Goal: Task Accomplishment & Management: Manage account settings

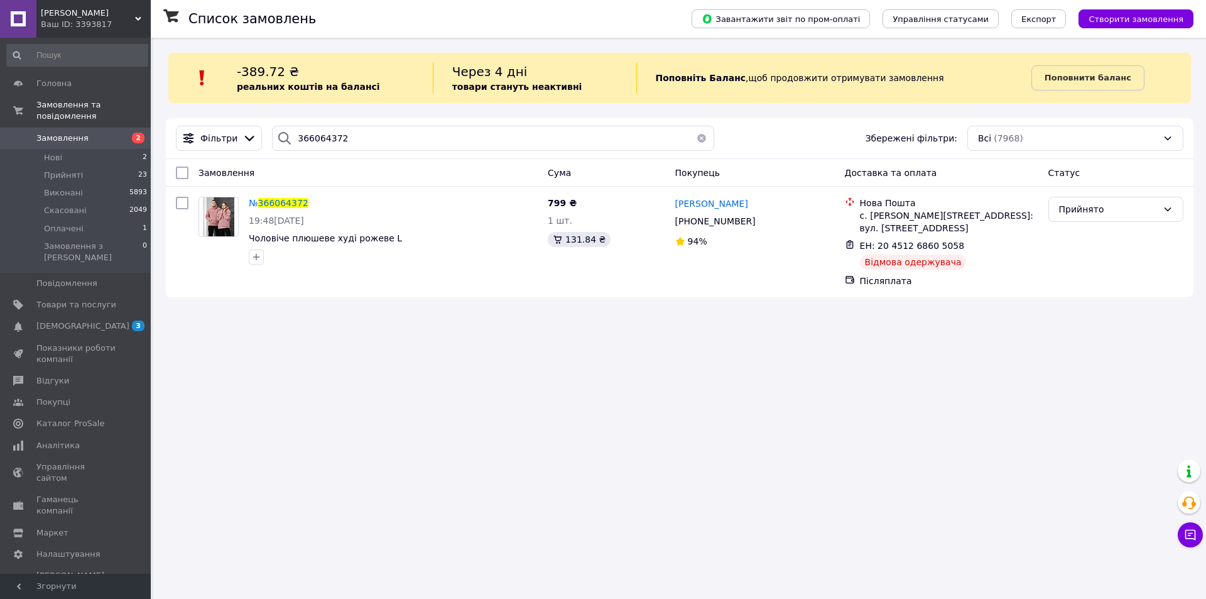
click at [62, 133] on span "Замовлення" at bounding box center [62, 138] width 52 height 11
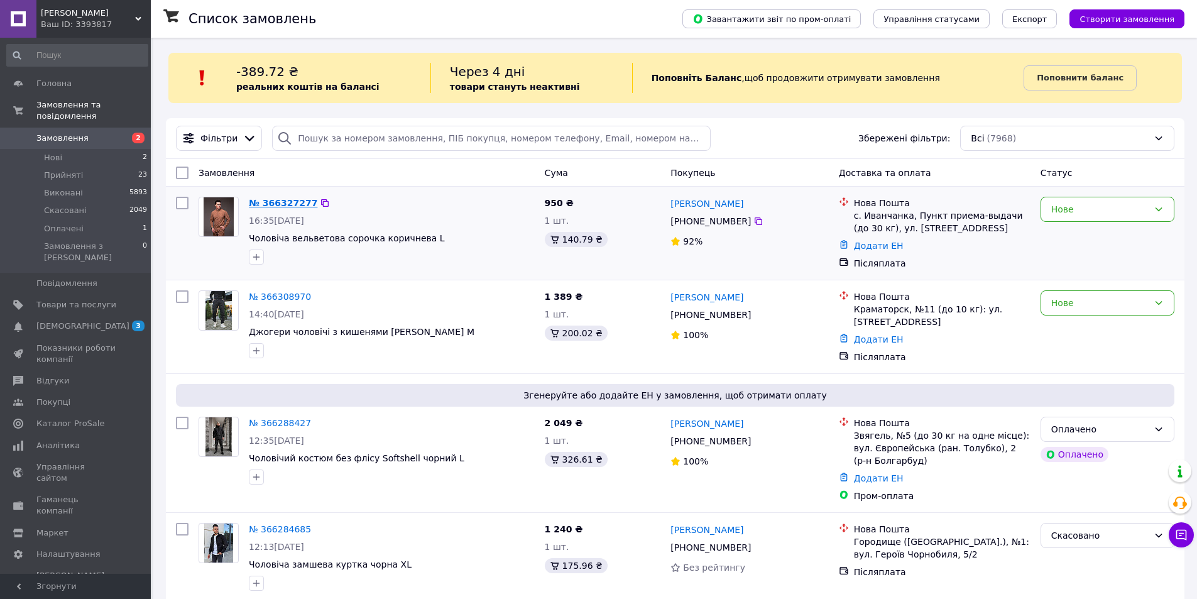
click at [287, 204] on link "№ 366327277" at bounding box center [283, 203] width 68 height 10
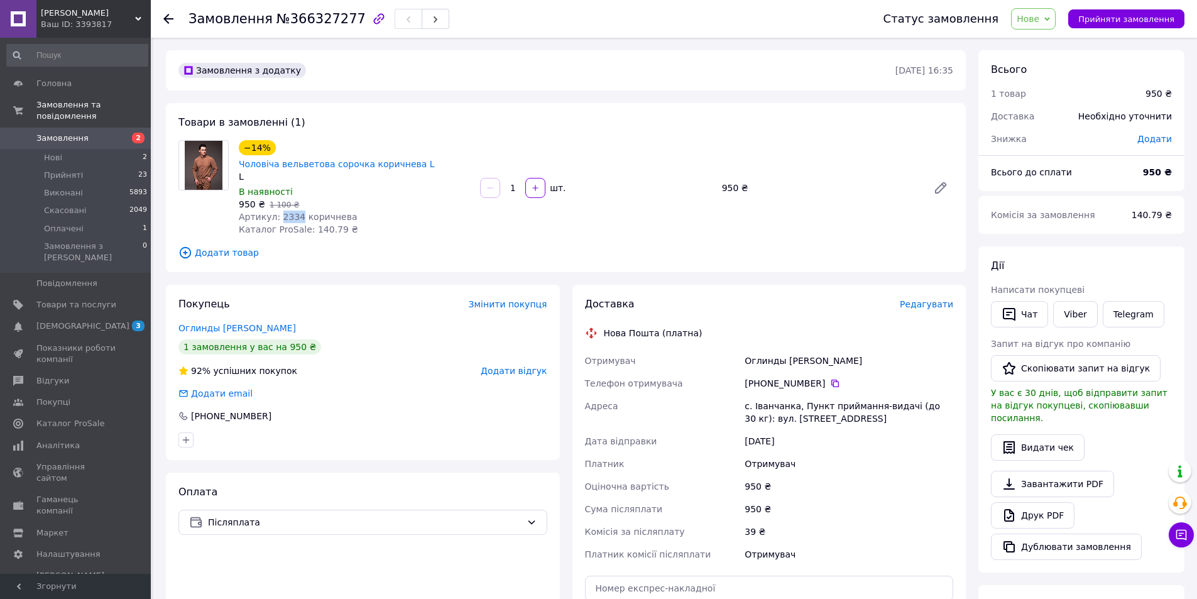
drag, startPoint x: 276, startPoint y: 202, endPoint x: 295, endPoint y: 206, distance: 18.7
click at [295, 212] on span "Артикул: 2334 коричнева" at bounding box center [298, 217] width 119 height 10
copy span "2334"
click at [1087, 309] on link "Viber" at bounding box center [1075, 314] width 44 height 26
click at [314, 16] on span "№366327277" at bounding box center [320, 18] width 89 height 15
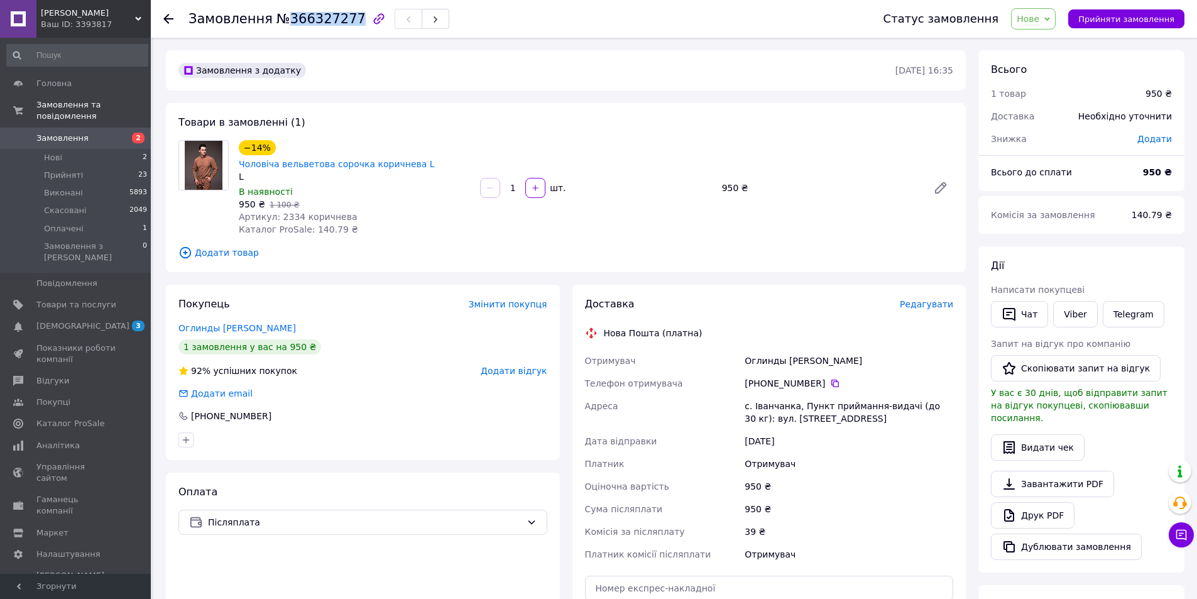
click at [314, 16] on span "№366327277" at bounding box center [320, 18] width 89 height 15
copy span "366327277"
copy link "Чоловіча вельветова сорочка"
drag, startPoint x: 273, startPoint y: 153, endPoint x: 488, endPoint y: 147, distance: 215.0
click at [488, 147] on div "−14% Чоловіча вельветова сорочка коричнева L L В наявності 950 ₴   1 100 ₴ Арти…" at bounding box center [596, 188] width 724 height 101
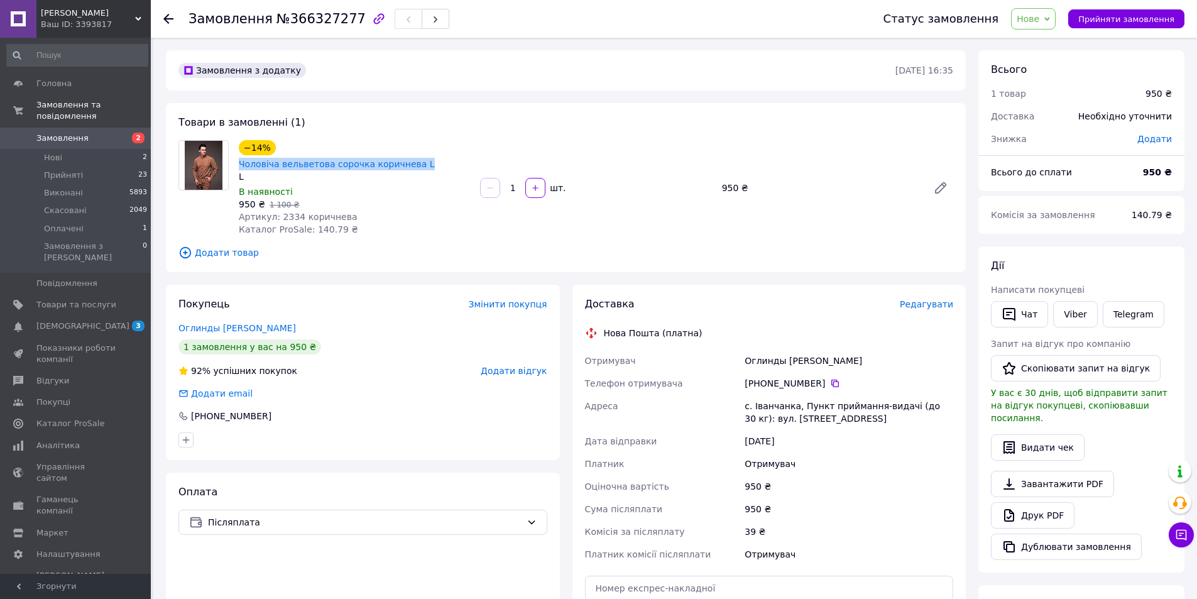
click at [62, 133] on span "Замовлення" at bounding box center [62, 138] width 52 height 11
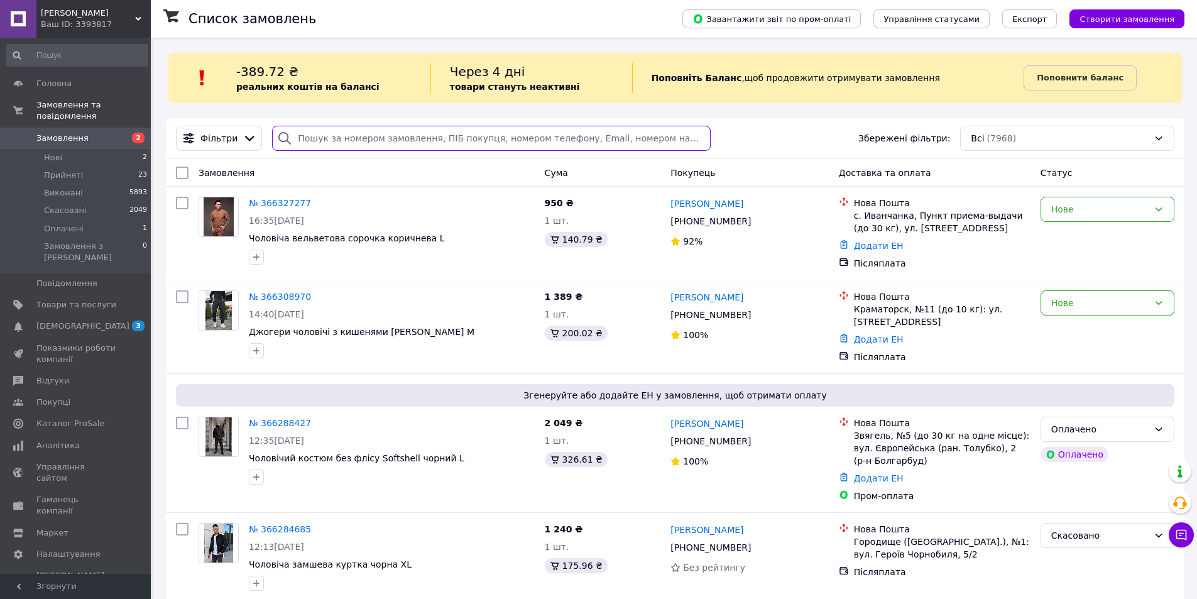
click at [349, 150] on input "search" at bounding box center [491, 138] width 438 height 25
paste input "Богатырчук Максим"
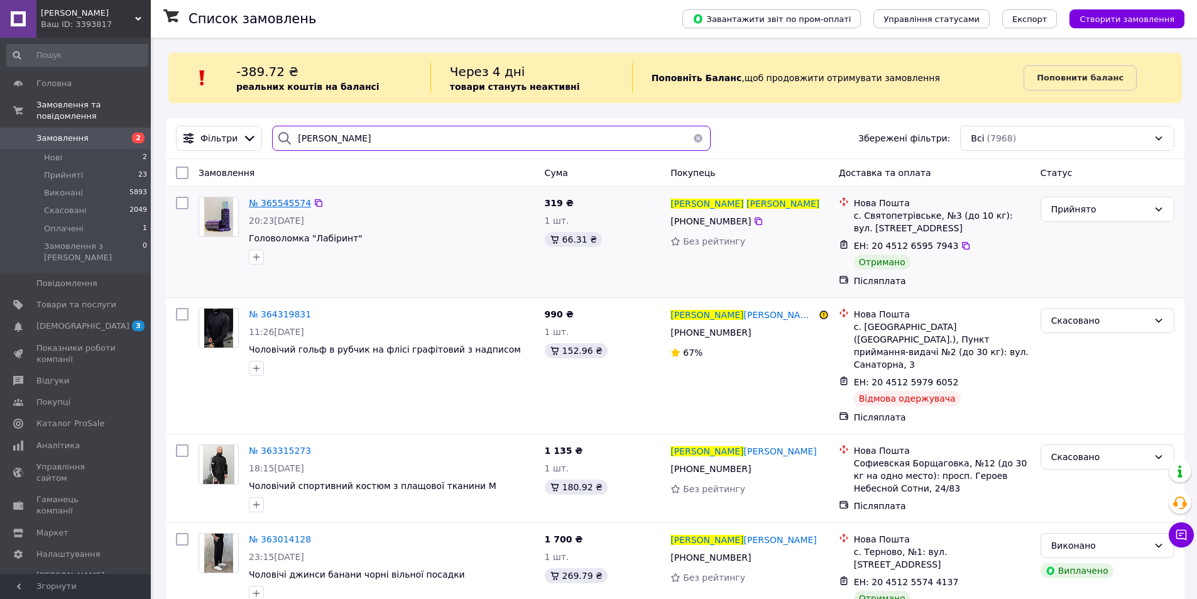
type input "Богатырчук Максим"
click at [270, 199] on span "№ 365545574" at bounding box center [280, 203] width 62 height 10
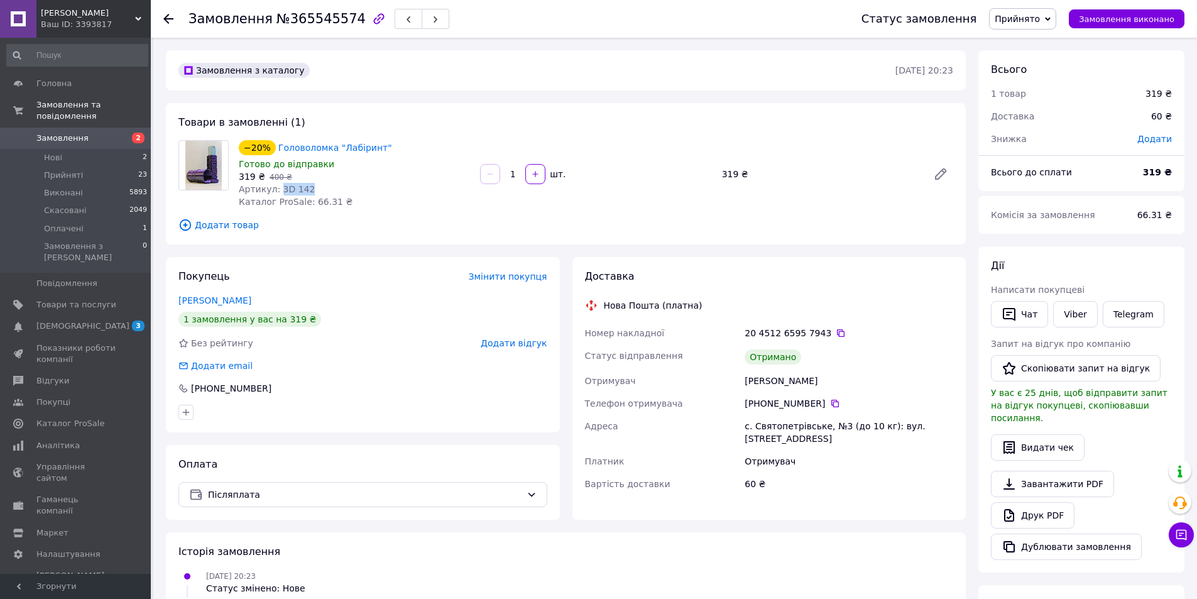
drag, startPoint x: 276, startPoint y: 189, endPoint x: 305, endPoint y: 189, distance: 29.5
click at [305, 189] on div "Артикул: 3D 142" at bounding box center [354, 189] width 231 height 13
copy span "3D 142"
click at [1066, 314] on link "Viber" at bounding box center [1075, 314] width 44 height 26
click at [1129, 19] on span "Замовлення виконано" at bounding box center [1127, 18] width 96 height 9
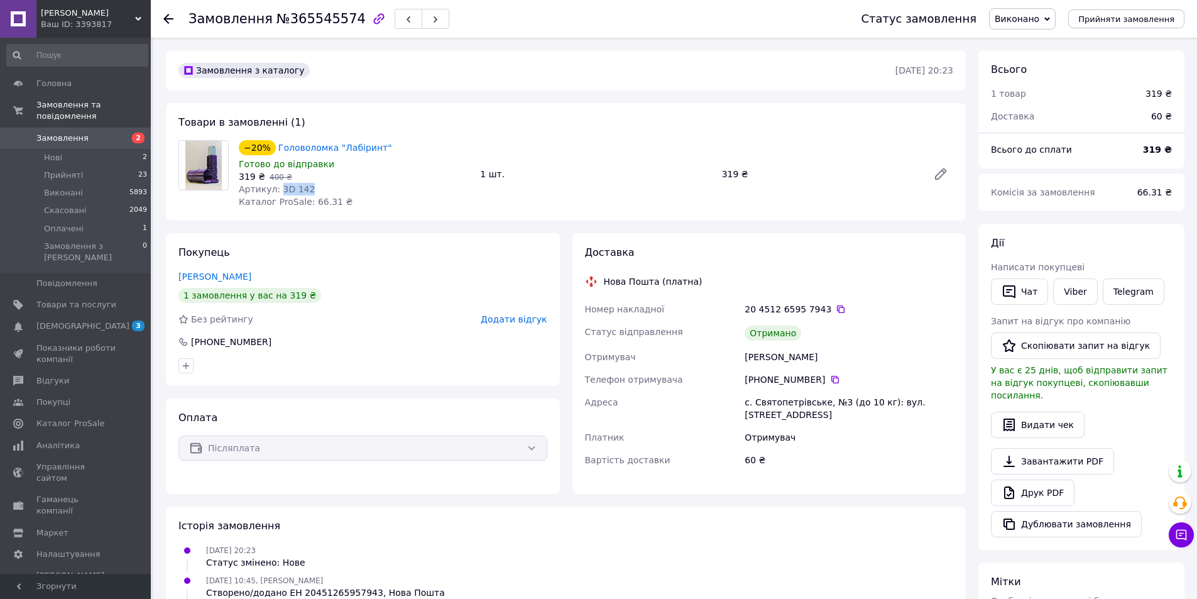
click at [69, 133] on span "Замовлення" at bounding box center [62, 138] width 52 height 11
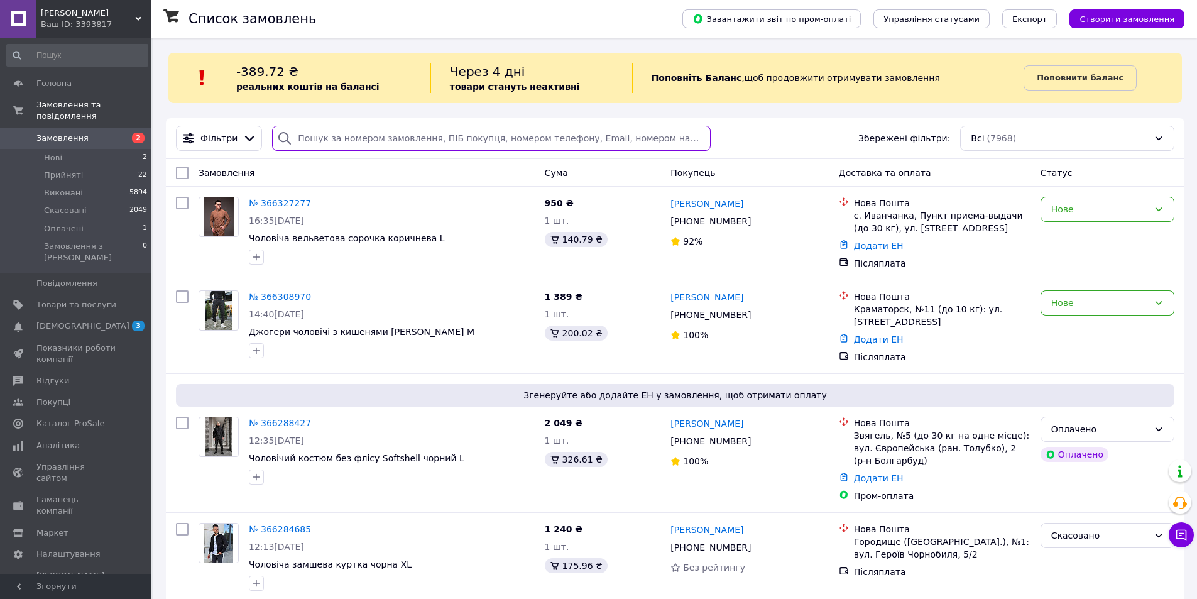
click at [391, 136] on input "search" at bounding box center [491, 138] width 438 height 25
paste input "20451268586680"
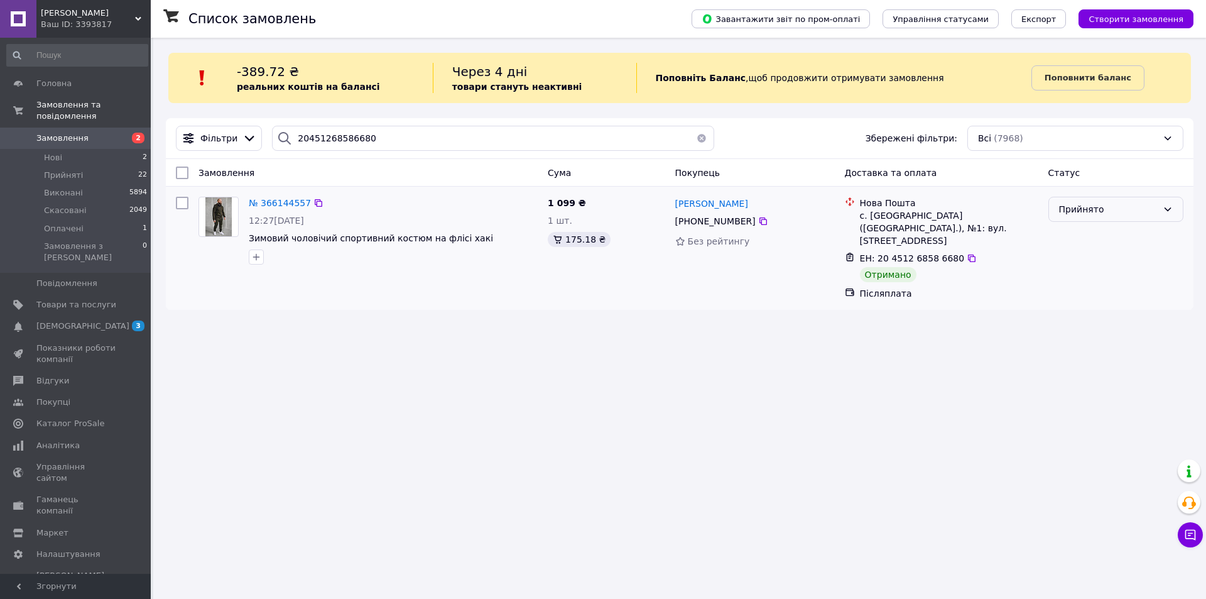
click at [1123, 207] on div "Прийнято" at bounding box center [1108, 209] width 99 height 14
click at [1120, 236] on li "Виконано" at bounding box center [1116, 237] width 134 height 23
drag, startPoint x: 371, startPoint y: 139, endPoint x: 103, endPoint y: 153, distance: 268.0
click at [109, 153] on div "Felix Est Ваш ID: 3393817 Сайт Felix Est Кабінет покупця Перевірити стан систем…" at bounding box center [603, 299] width 1206 height 599
paste input "Баранник Александр"
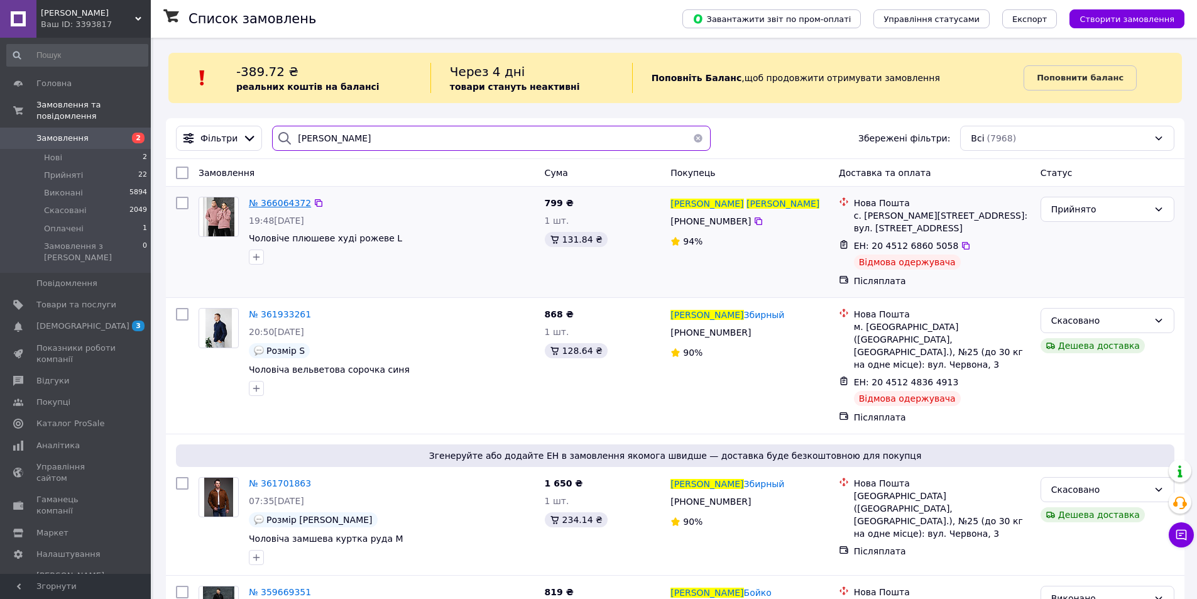
type input "Баранник Александр"
click at [287, 201] on span "№ 366064372" at bounding box center [280, 203] width 62 height 10
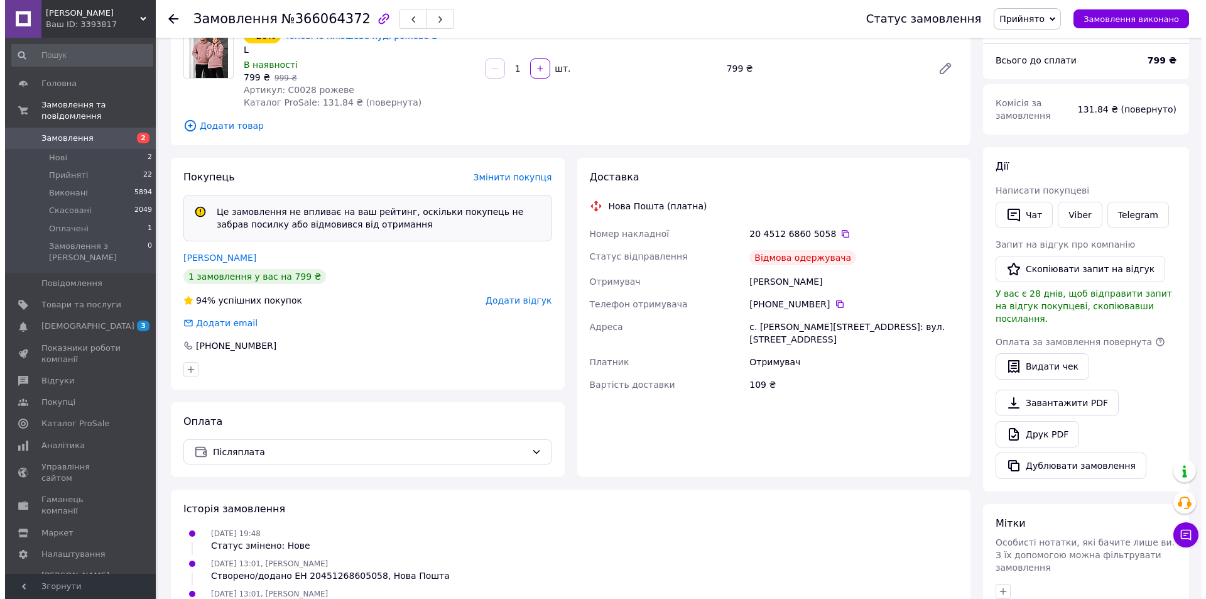
scroll to position [63, 0]
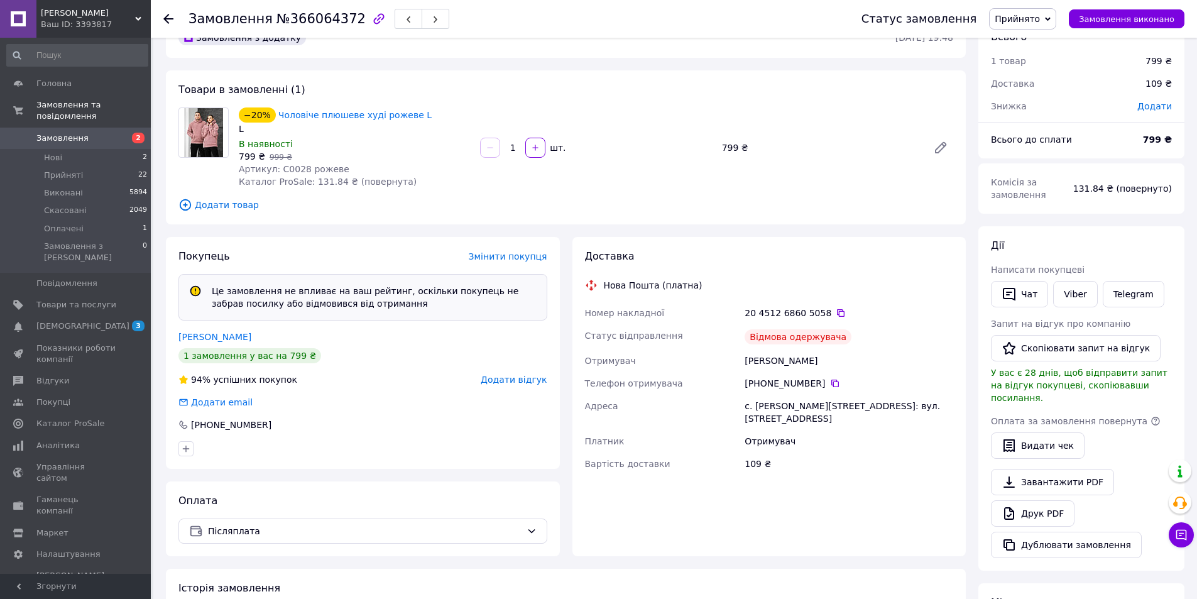
click at [1037, 16] on span "Прийнято" at bounding box center [1017, 19] width 45 height 10
click at [1040, 63] on li "Скасовано" at bounding box center [1023, 62] width 66 height 19
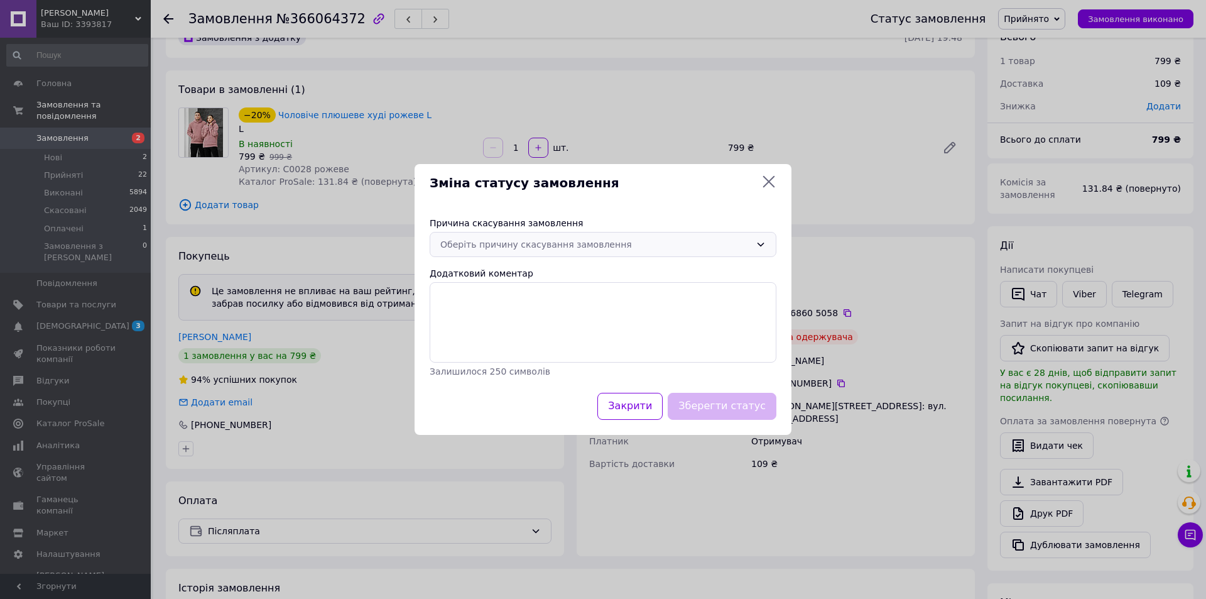
click at [523, 244] on div "Оберіть причину скасування замовлення" at bounding box center [595, 245] width 310 height 14
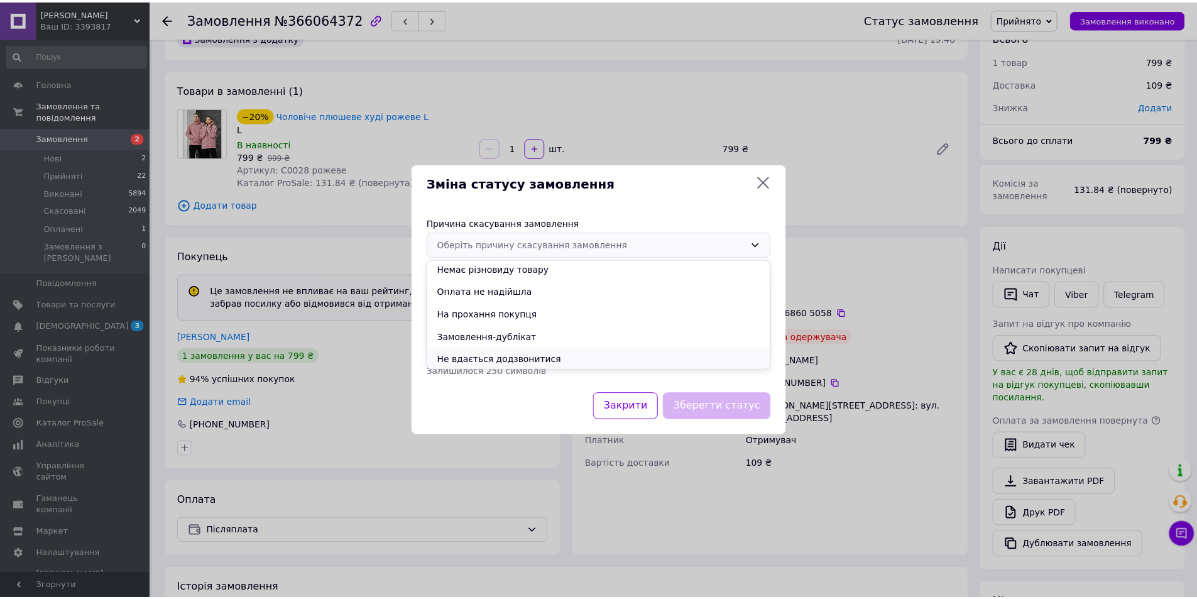
scroll to position [50, 0]
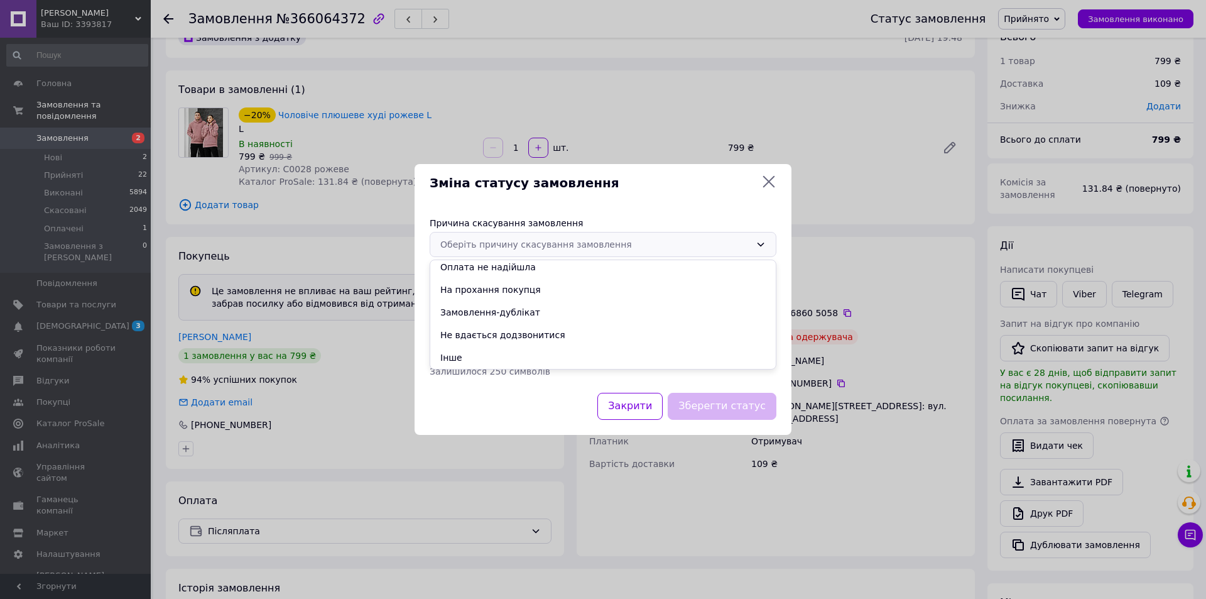
click at [517, 352] on li "Інше" at bounding box center [603, 357] width 346 height 23
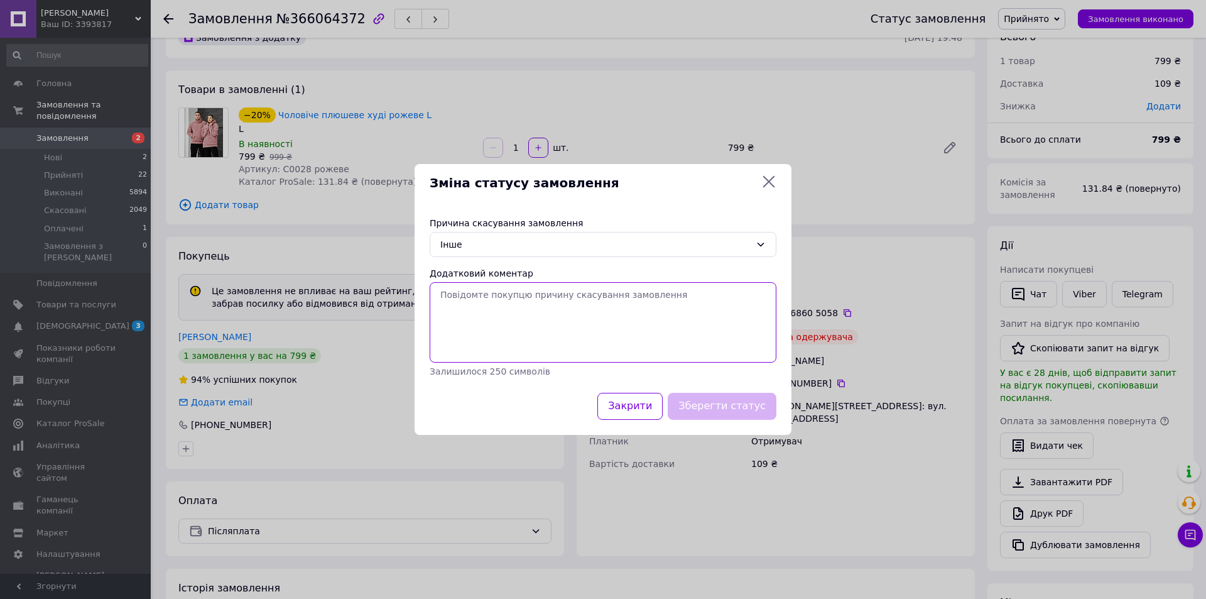
click at [518, 314] on textarea "Додатковий коментар" at bounding box center [603, 322] width 347 height 80
type textarea "Відмова на пошті"
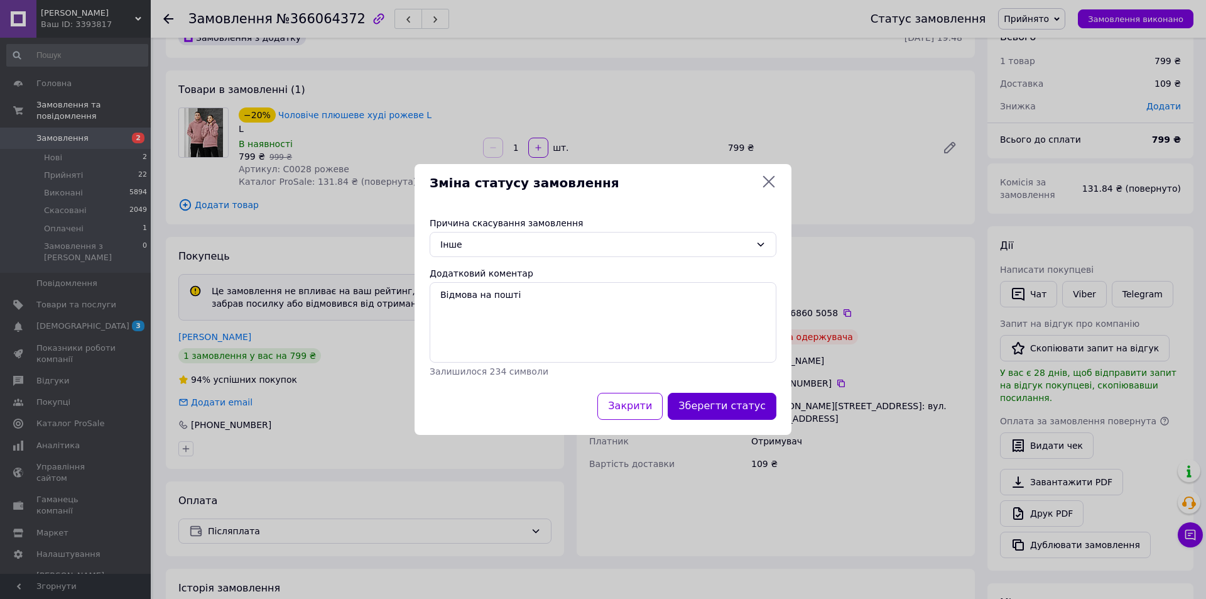
click at [741, 408] on button "Зберегти статус" at bounding box center [722, 406] width 109 height 27
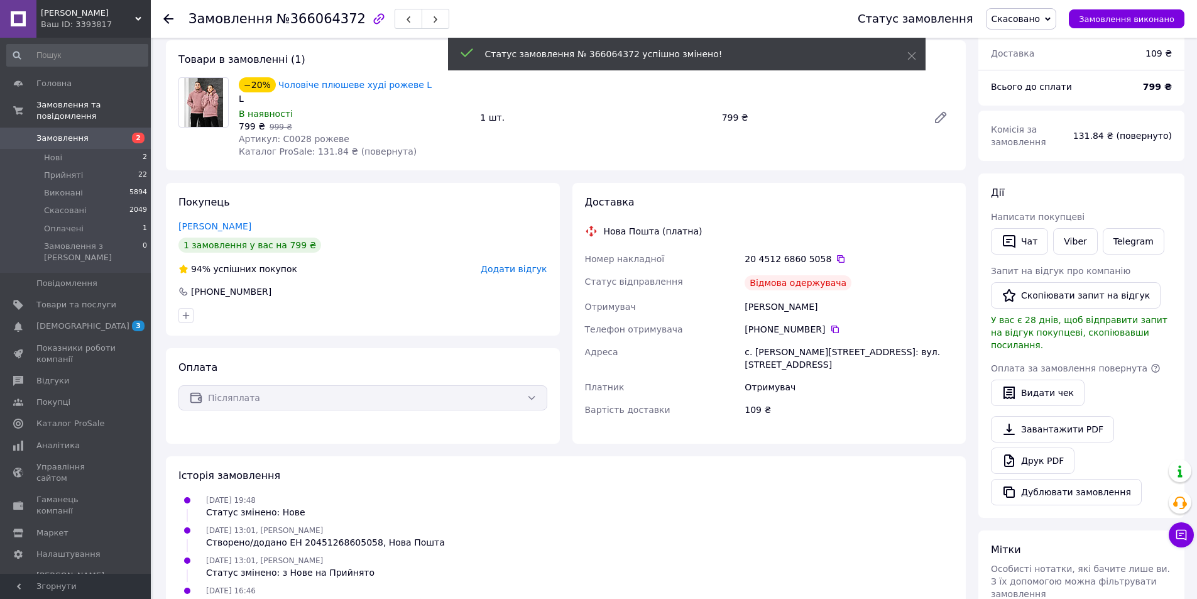
scroll to position [33, 0]
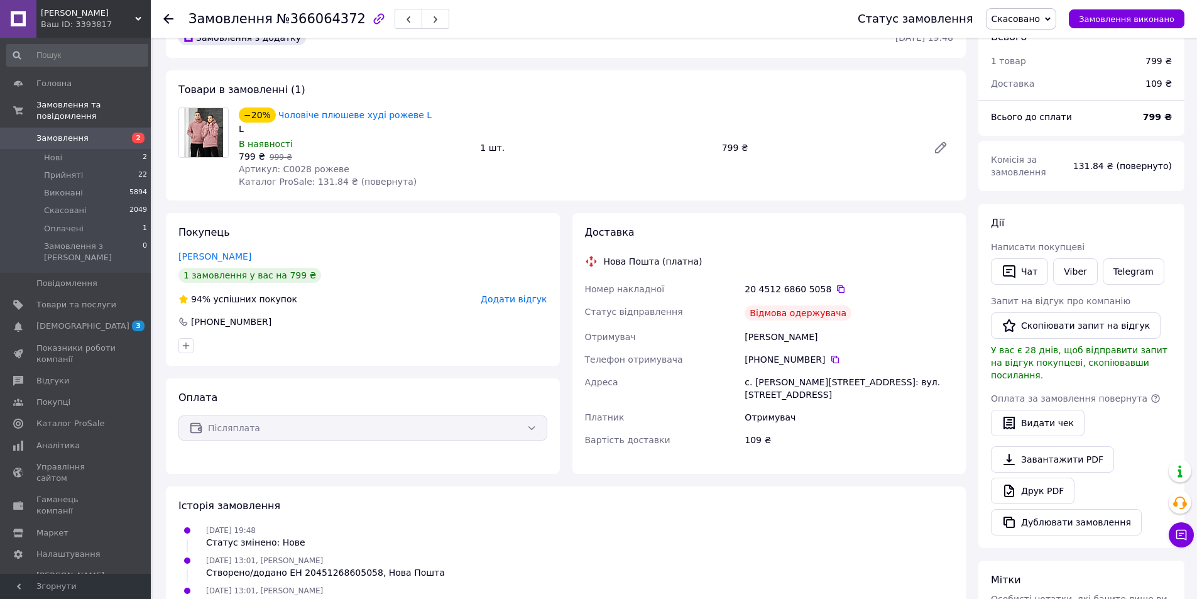
click at [93, 133] on span "Замовлення" at bounding box center [76, 138] width 80 height 11
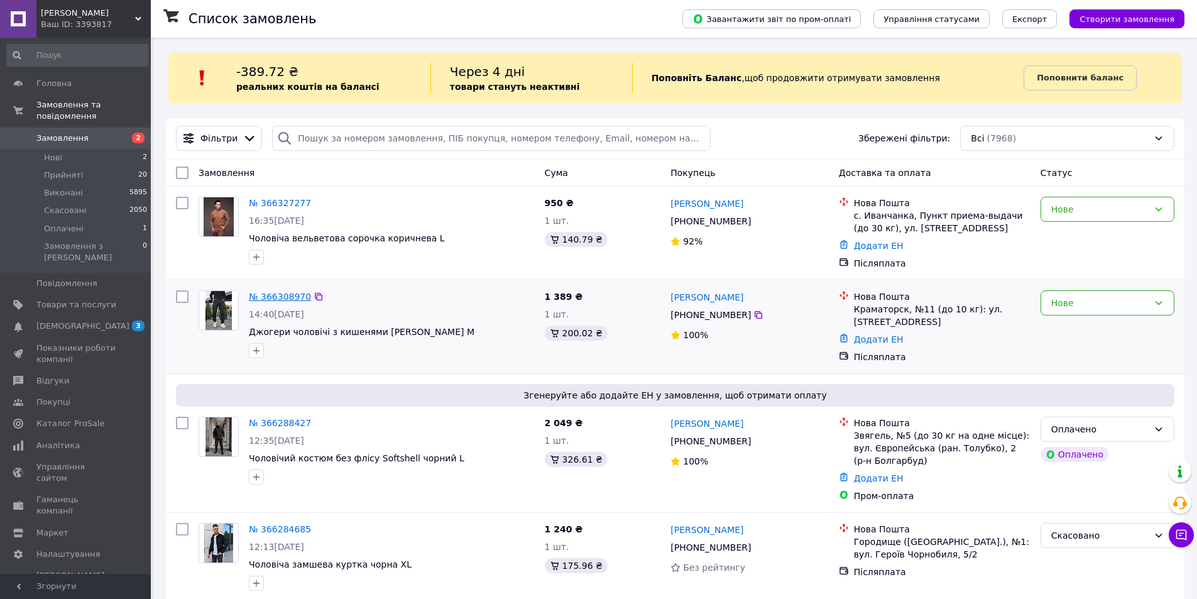
click at [295, 295] on link "№ 366308970" at bounding box center [280, 297] width 62 height 10
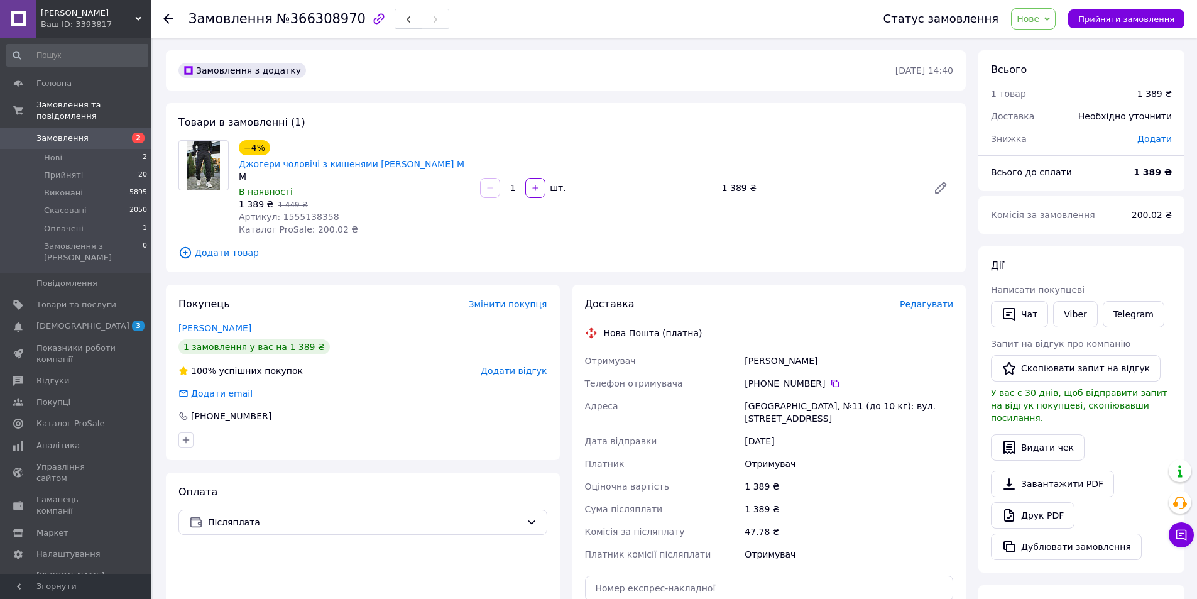
click at [297, 212] on span "Артикул: 1555138358" at bounding box center [289, 217] width 101 height 10
copy span "1555138358"
click at [77, 149] on li "Нові 2" at bounding box center [77, 158] width 155 height 18
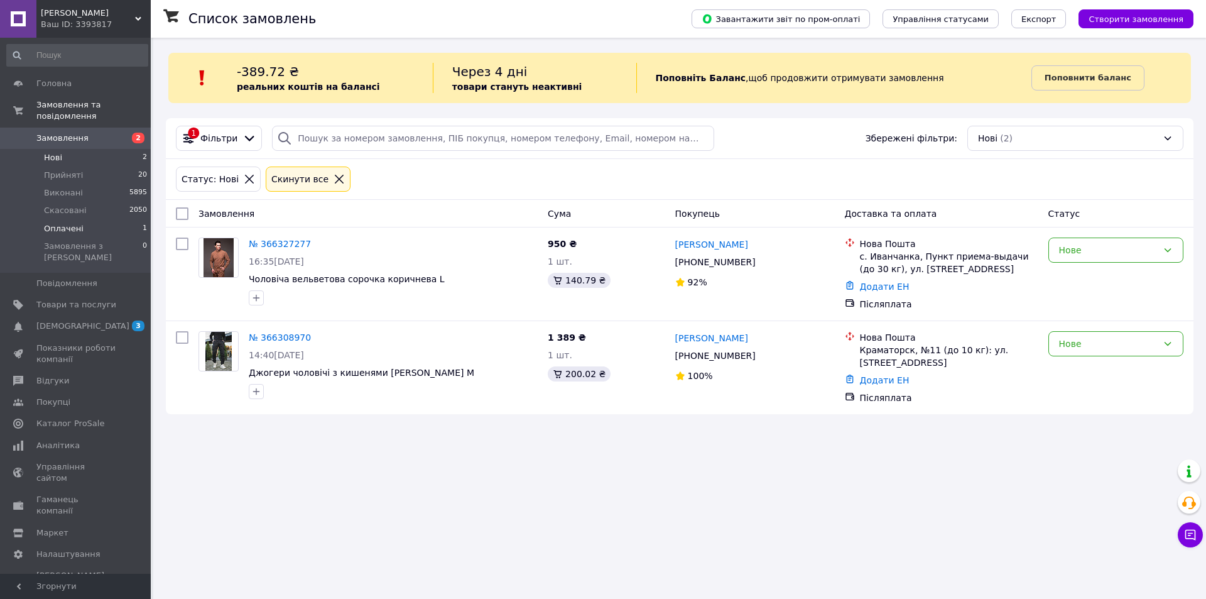
click at [50, 223] on span "Оплачені" at bounding box center [64, 228] width 40 height 11
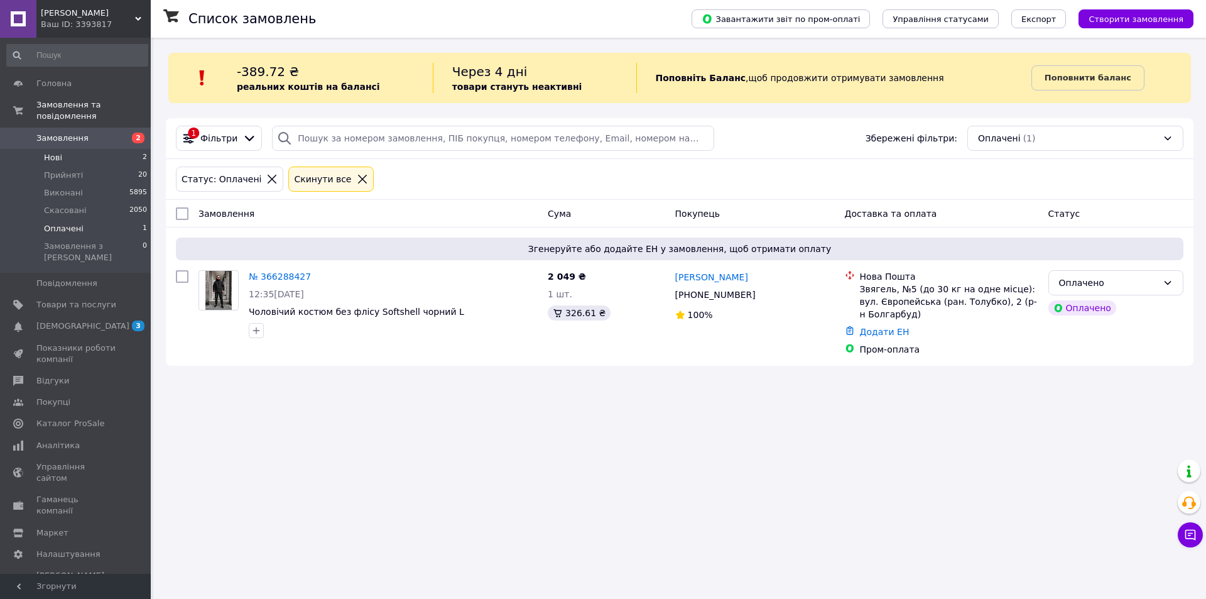
click at [68, 149] on li "Нові 2" at bounding box center [77, 158] width 155 height 18
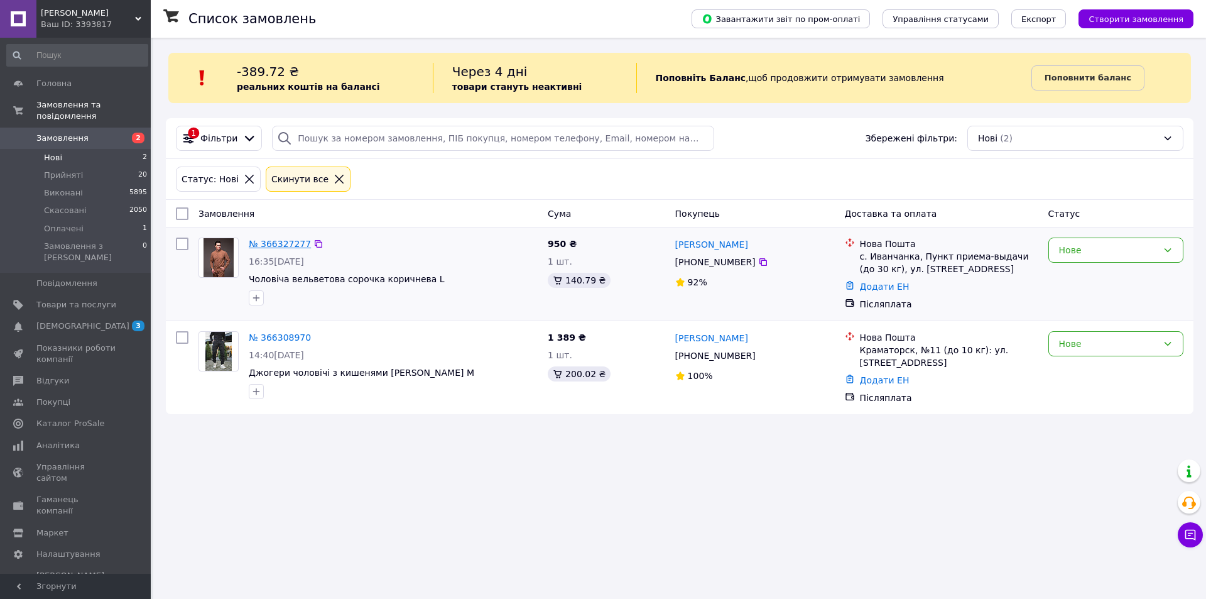
click at [292, 243] on link "№ 366327277" at bounding box center [280, 244] width 62 height 10
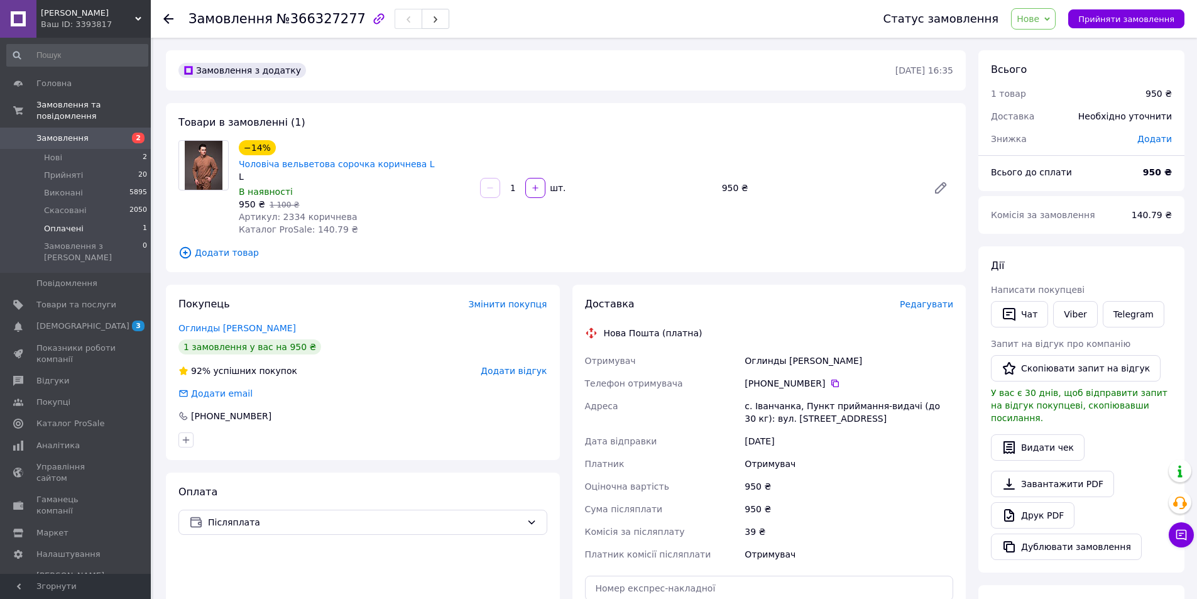
click at [60, 223] on span "Оплачені" at bounding box center [64, 228] width 40 height 11
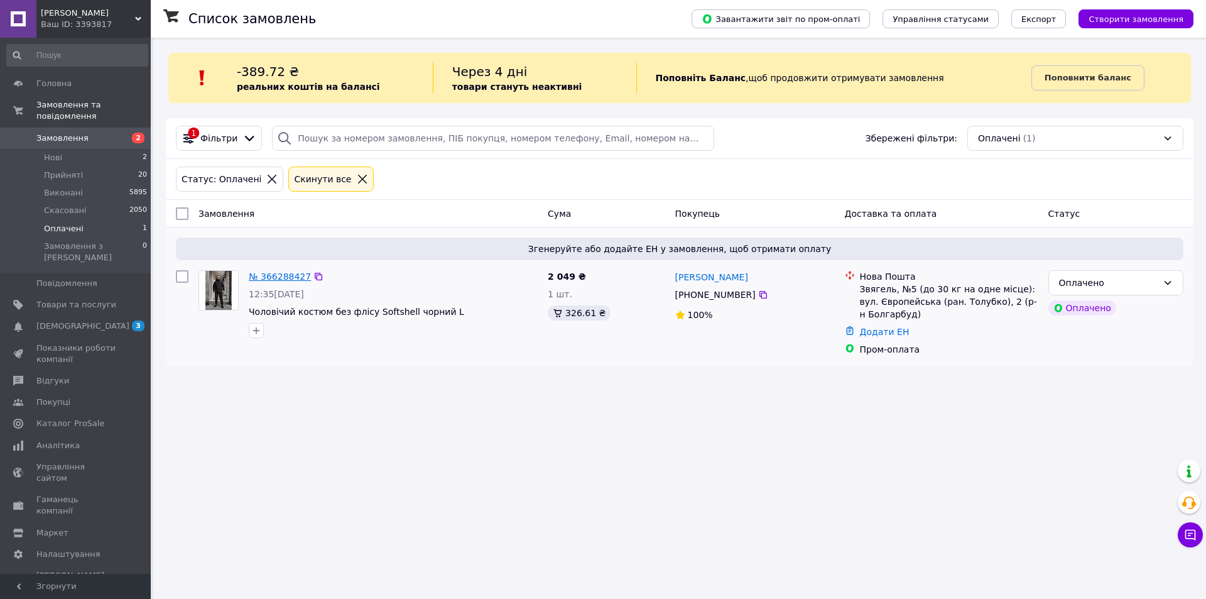
click at [285, 278] on link "№ 366288427" at bounding box center [280, 276] width 62 height 10
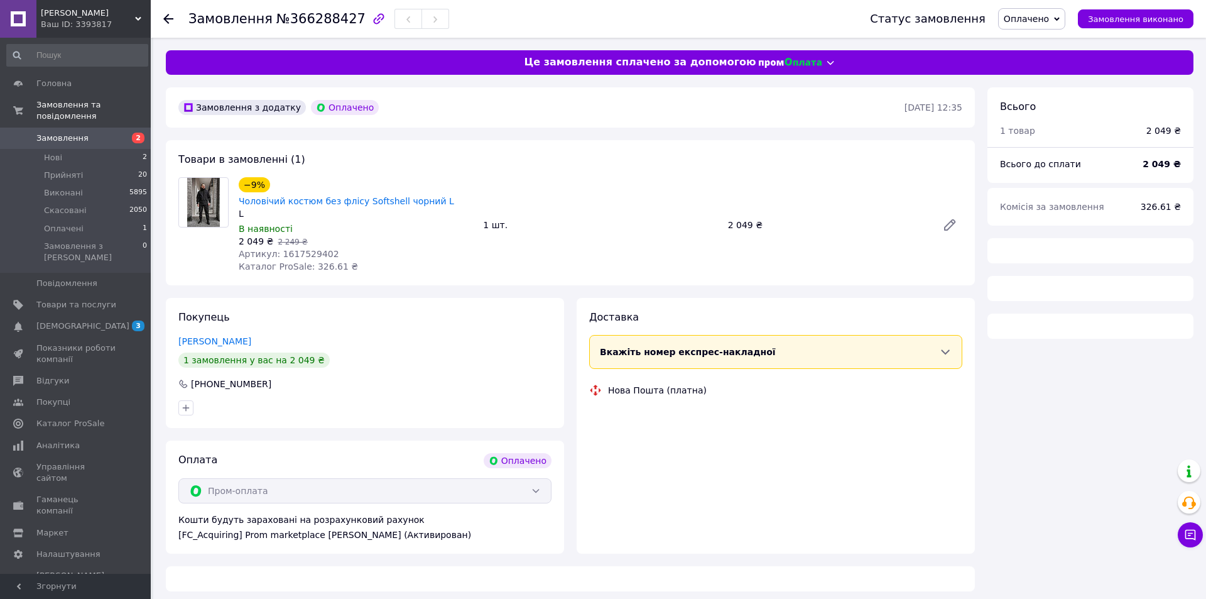
click at [290, 249] on span "Артикул: 1617529402" at bounding box center [289, 254] width 101 height 10
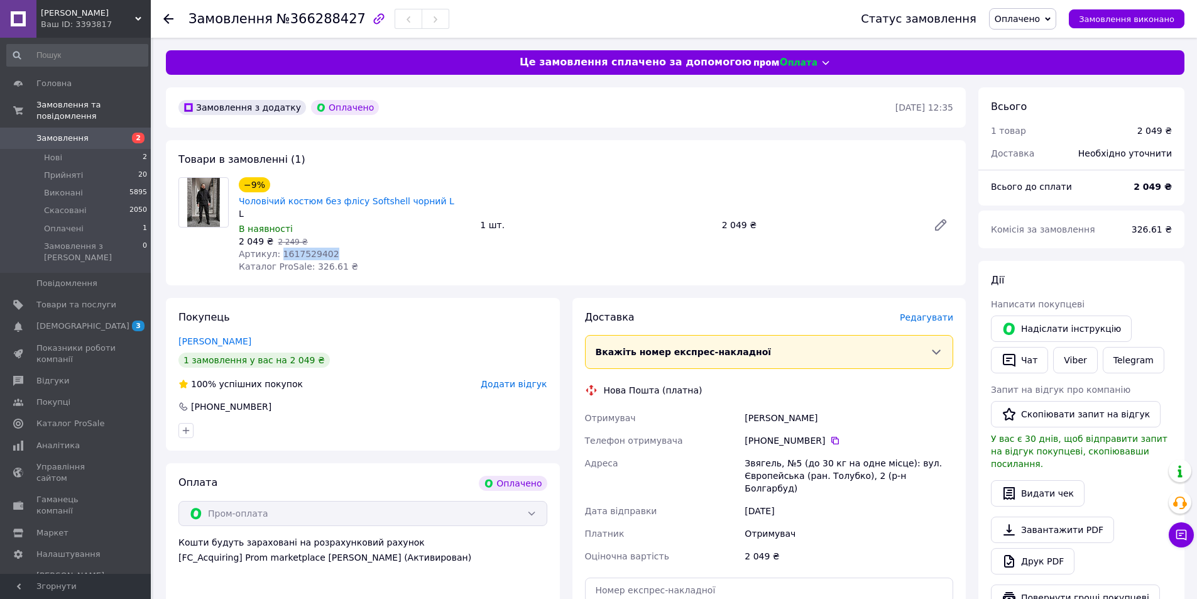
copy span "1617529402"
drag, startPoint x: 57, startPoint y: 138, endPoint x: 62, endPoint y: 147, distance: 10.1
click at [57, 149] on li "Нові 2" at bounding box center [77, 158] width 155 height 18
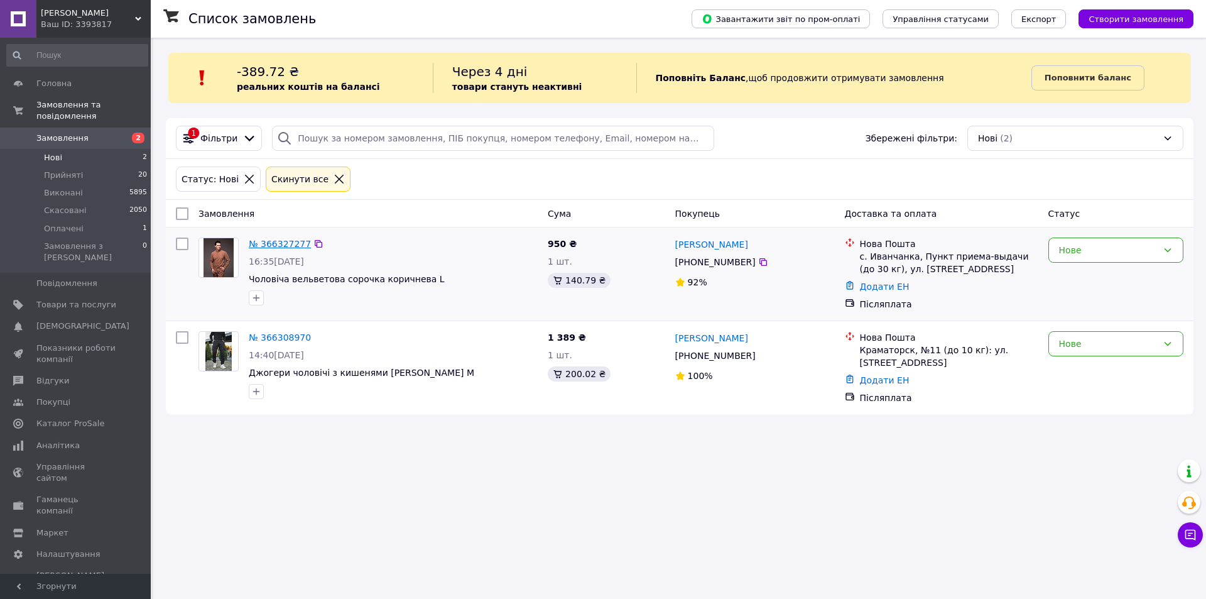
click at [283, 244] on link "№ 366327277" at bounding box center [280, 244] width 62 height 10
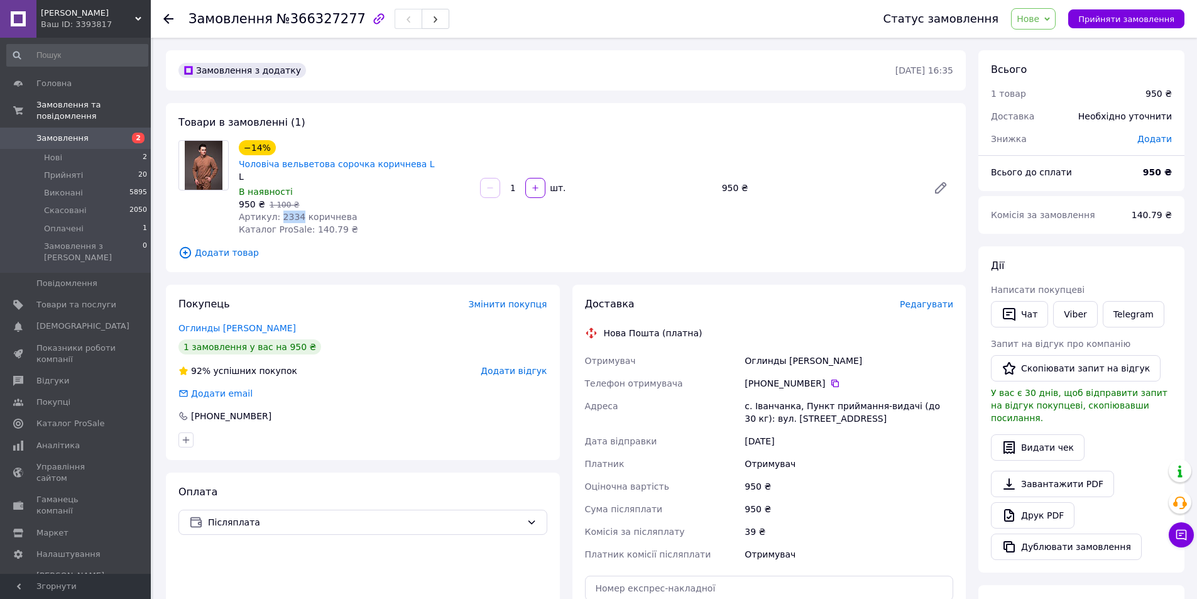
drag, startPoint x: 277, startPoint y: 201, endPoint x: 294, endPoint y: 200, distance: 17.0
click at [294, 212] on span "Артикул: 2334 коричнева" at bounding box center [298, 217] width 119 height 10
copy span "2334"
click at [79, 299] on span "Товари та послуги" at bounding box center [76, 304] width 80 height 11
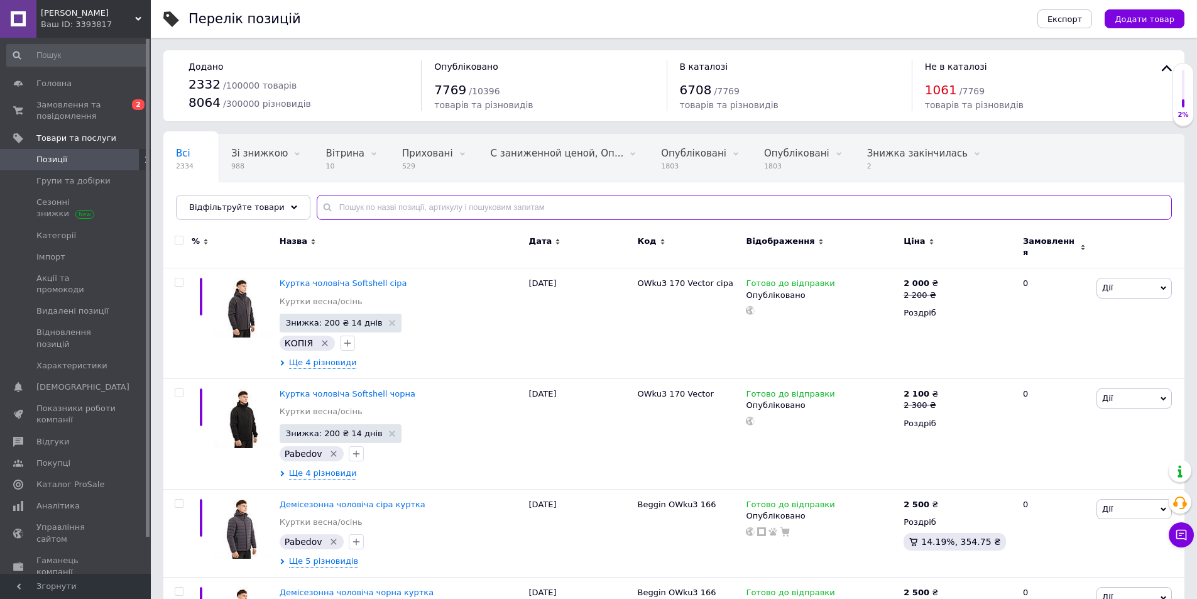
click at [434, 217] on input "text" at bounding box center [744, 207] width 855 height 25
paste input "1743597688"
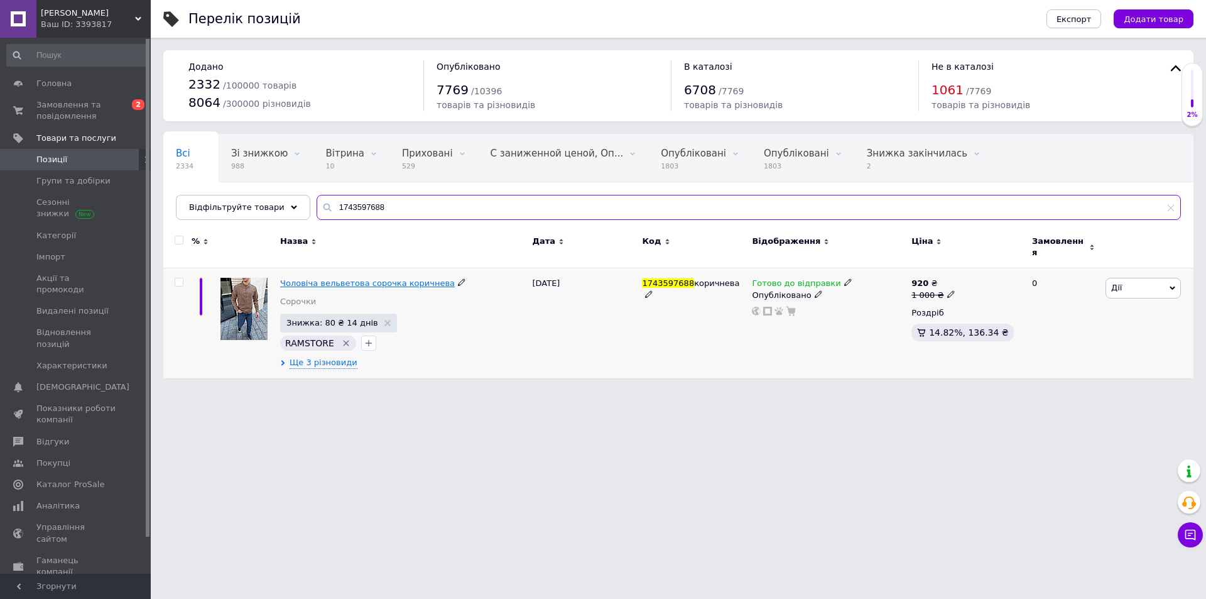
type input "1743597688"
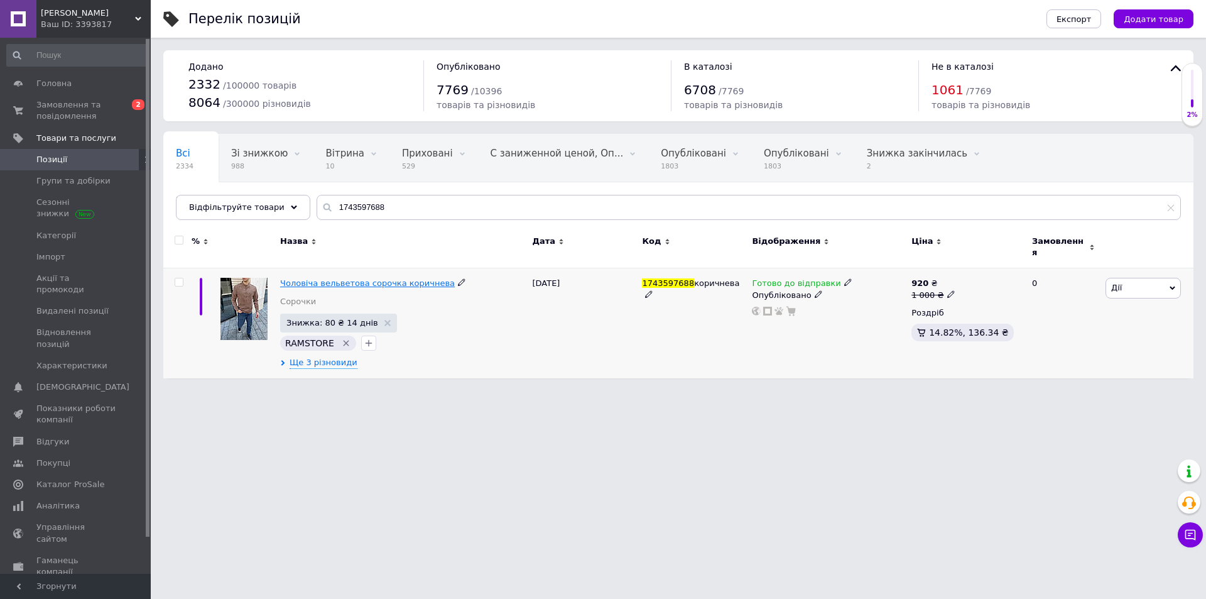
click at [385, 278] on span "Чоловіча вельветова сорочка коричнева" at bounding box center [367, 282] width 175 height 9
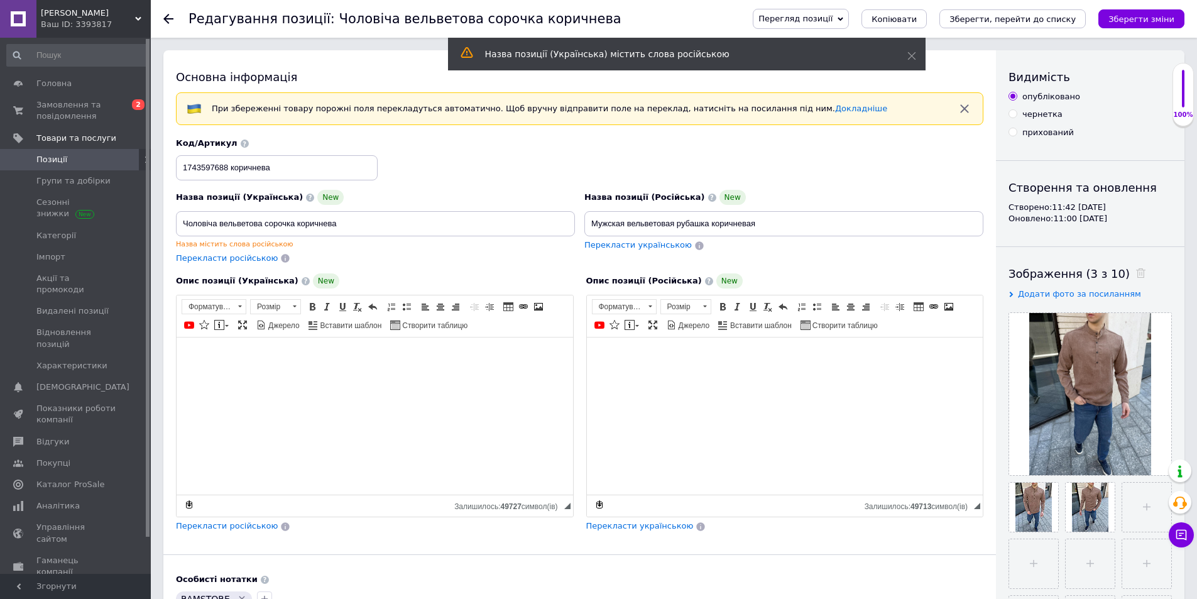
click at [833, 20] on span "Перегляд позиції" at bounding box center [795, 18] width 74 height 9
click at [943, 55] on li "Зберегти та переглянути на маркетплейсі" at bounding box center [851, 61] width 197 height 18
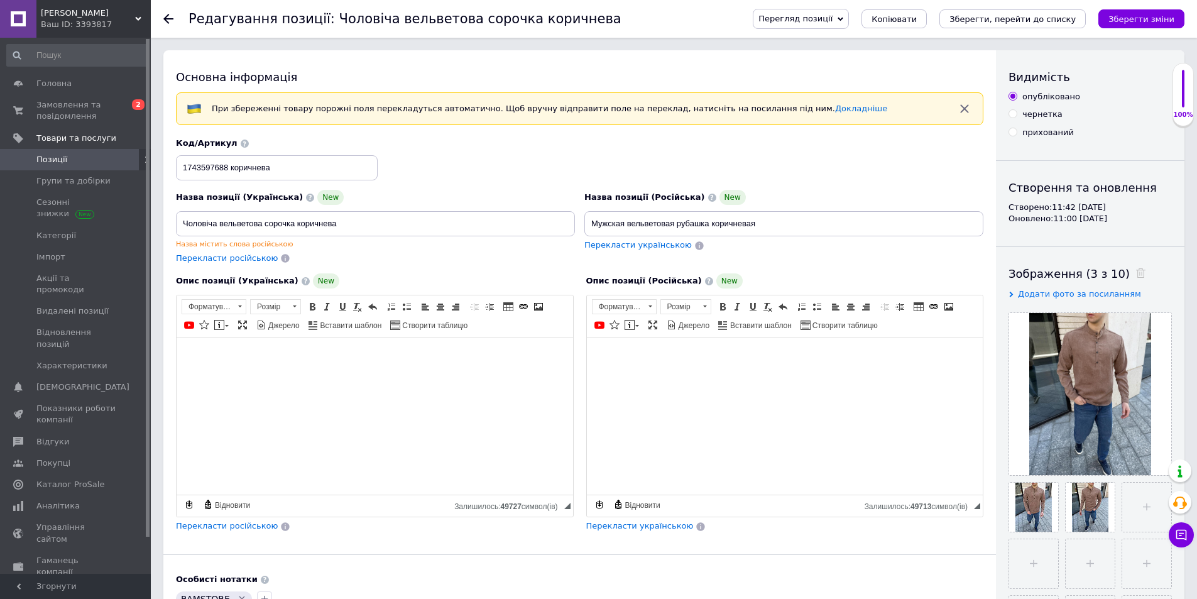
click at [72, 167] on link "Позиції" at bounding box center [77, 159] width 155 height 21
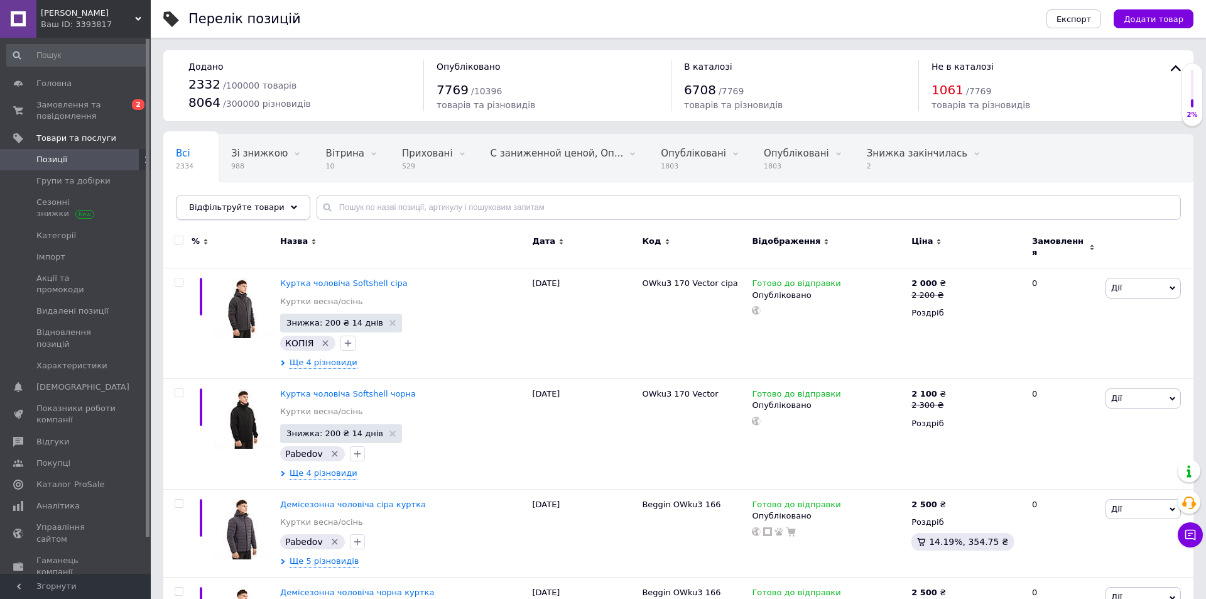
click at [269, 211] on span "Відфільтруйте товари" at bounding box center [237, 206] width 96 height 9
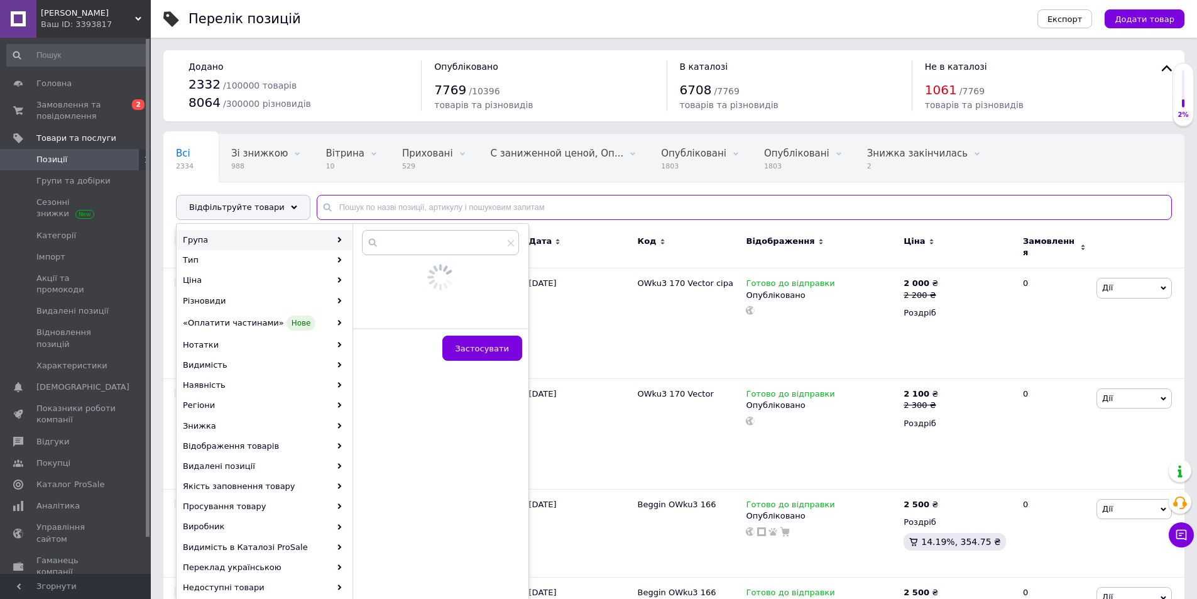
click at [386, 205] on input "text" at bounding box center [744, 207] width 855 height 25
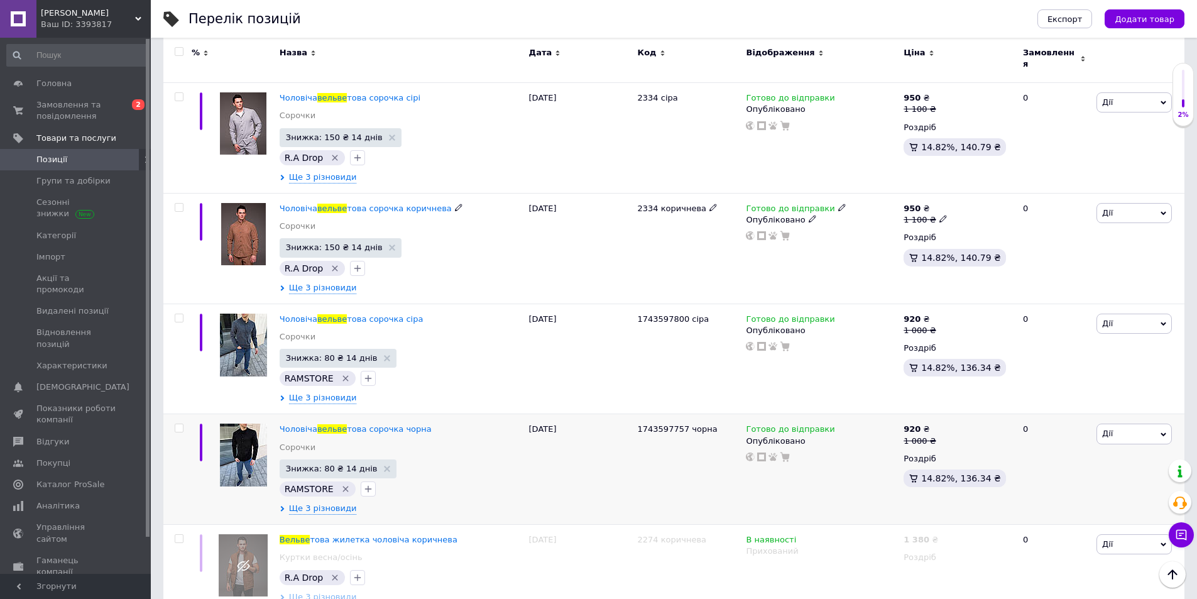
scroll to position [2513, 0]
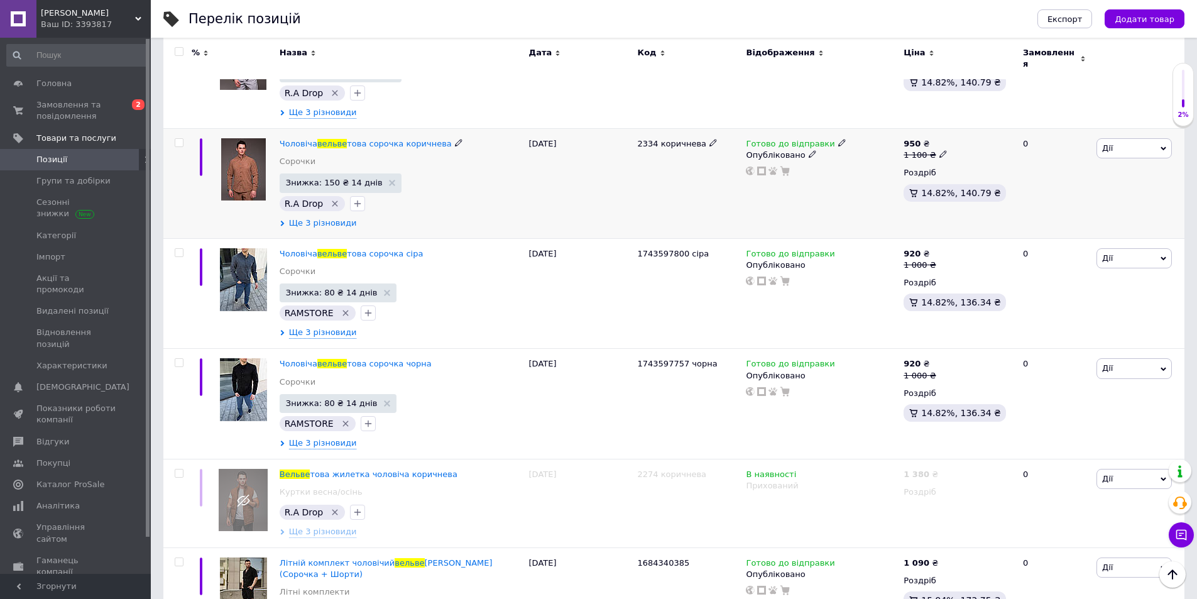
type input "вельве"
click at [305, 219] on span "Ще 3 різновиди" at bounding box center [323, 222] width 68 height 11
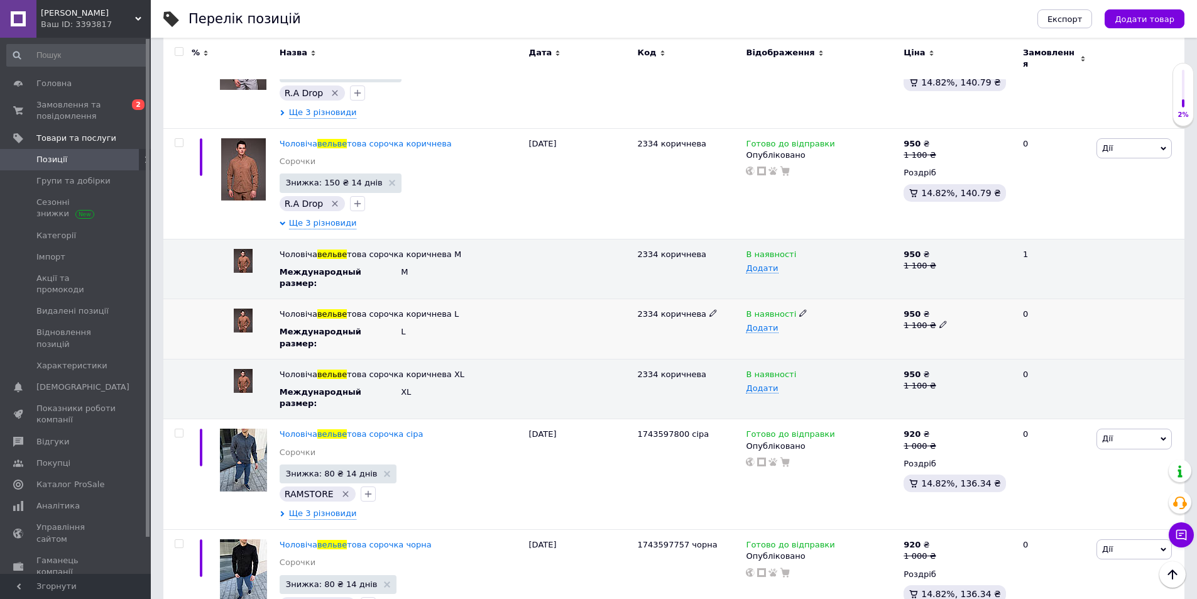
click at [799, 309] on icon at bounding box center [803, 313] width 8 height 8
click at [794, 329] on li "Немає в наявності" at bounding box center [819, 338] width 156 height 18
click at [799, 369] on icon at bounding box center [803, 373] width 8 height 8
click at [785, 390] on li "Немає в наявності" at bounding box center [819, 399] width 156 height 18
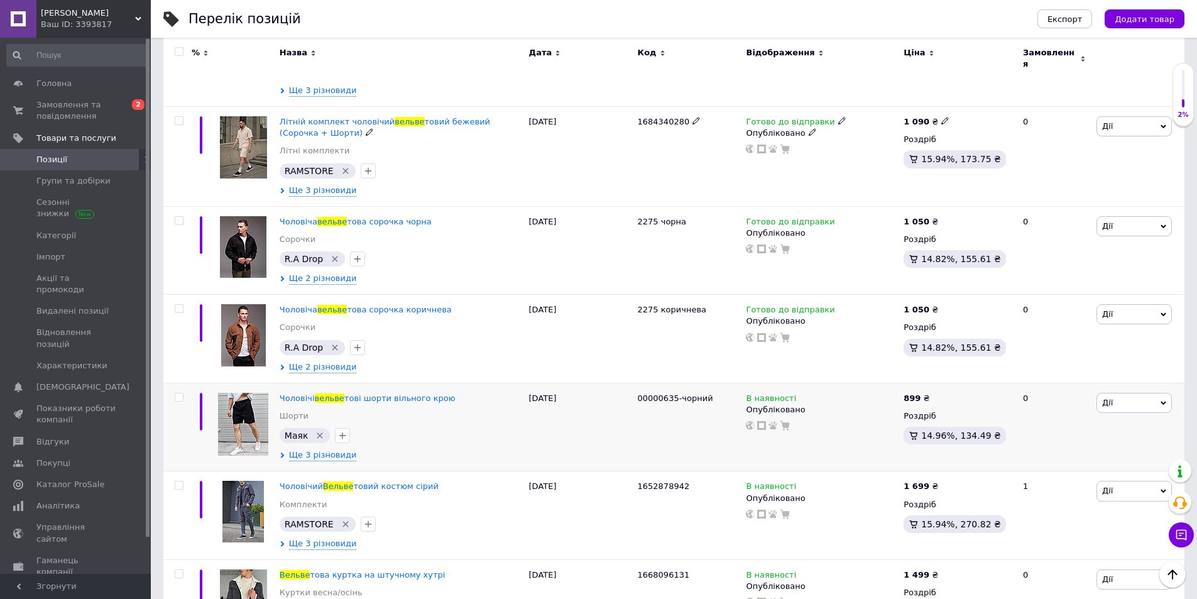
scroll to position [3393, 0]
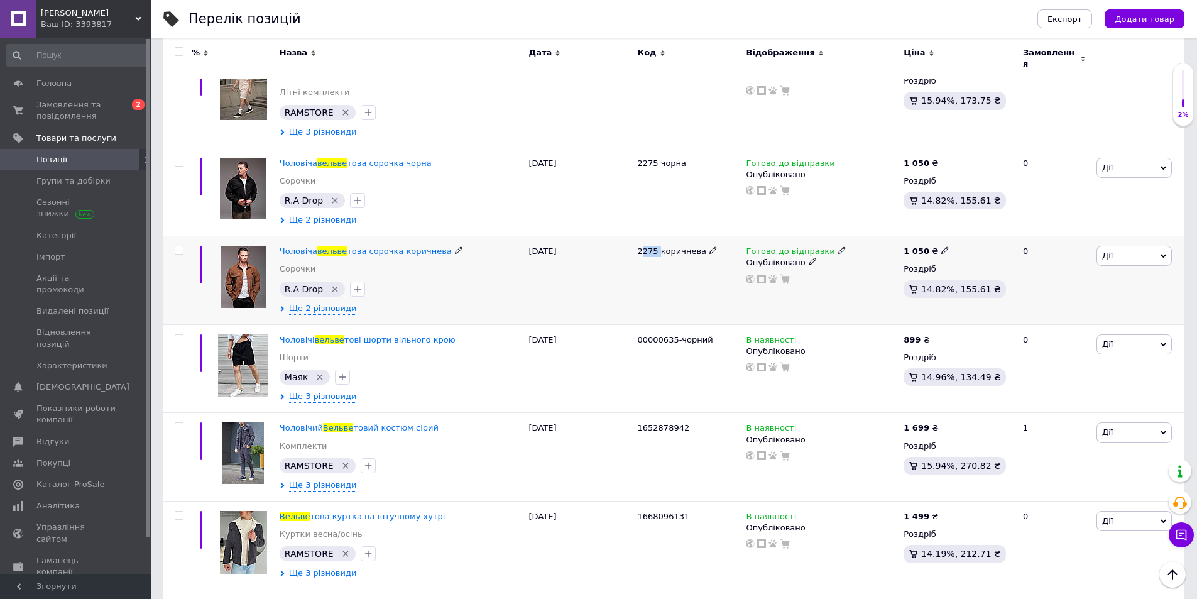
drag, startPoint x: 635, startPoint y: 209, endPoint x: 655, endPoint y: 212, distance: 20.5
click at [655, 236] on div "2275 коричнева" at bounding box center [689, 280] width 109 height 89
copy span "2275"
click at [1145, 246] on span "Дії" at bounding box center [1133, 256] width 75 height 20
drag, startPoint x: 1120, startPoint y: 343, endPoint x: 837, endPoint y: 344, distance: 282.8
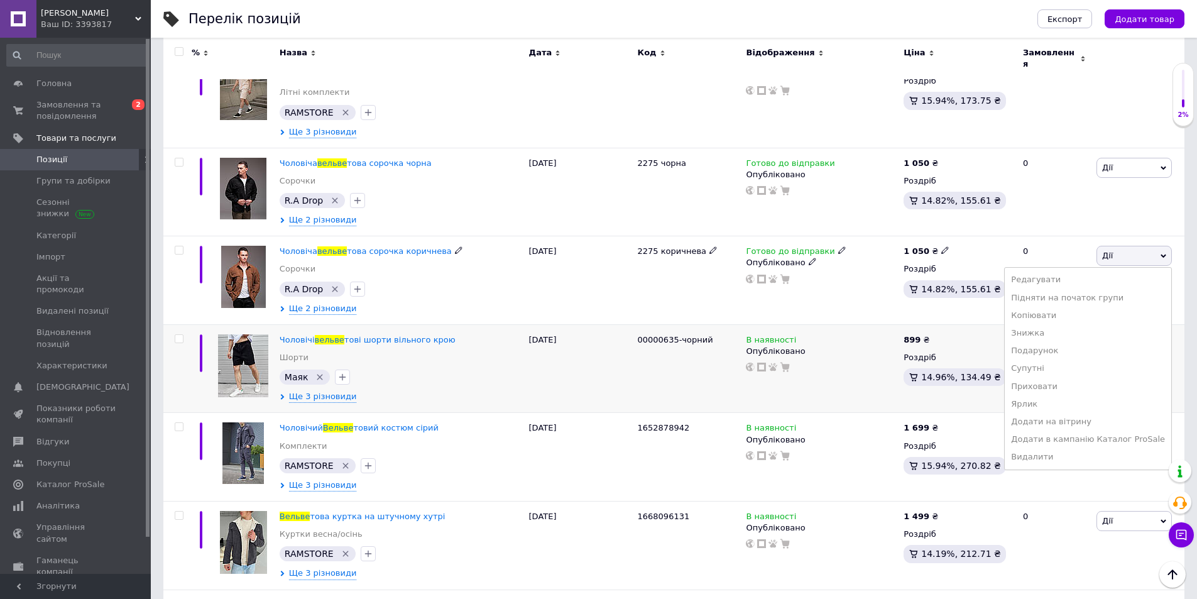
click at [1119, 378] on li "Приховати" at bounding box center [1088, 387] width 167 height 18
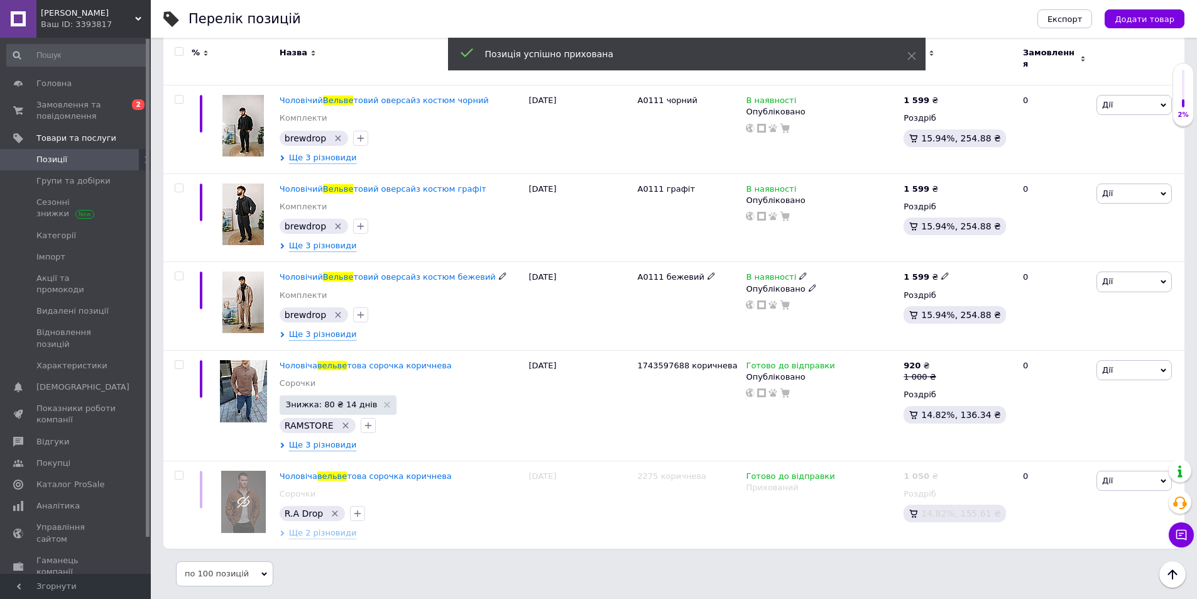
scroll to position [3622, 0]
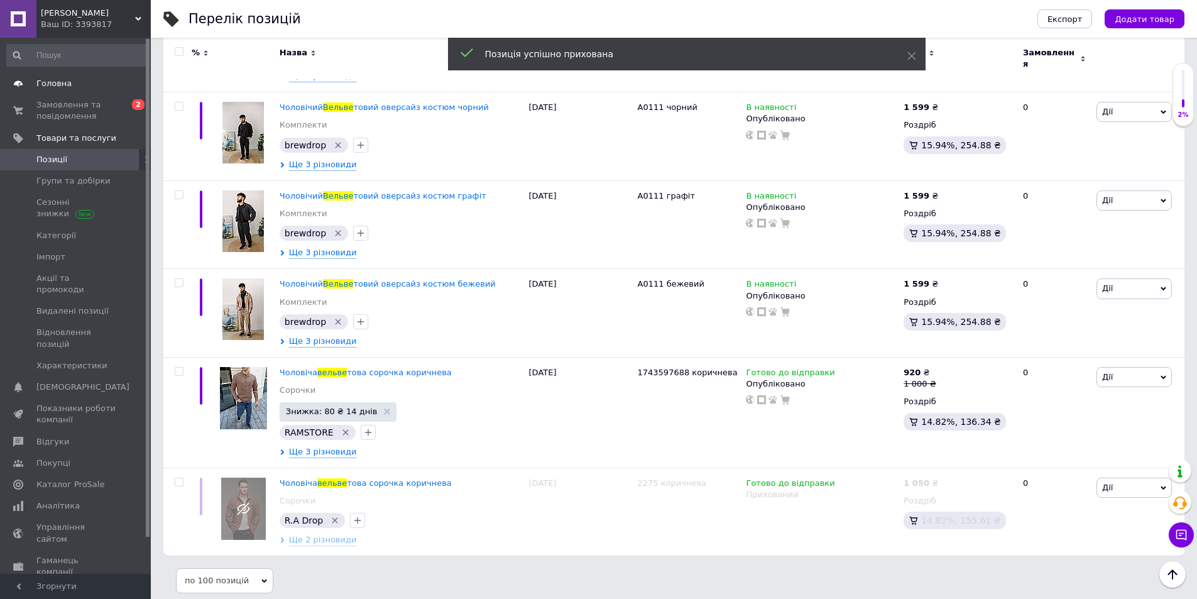
click at [59, 92] on link "Головна" at bounding box center [77, 83] width 155 height 21
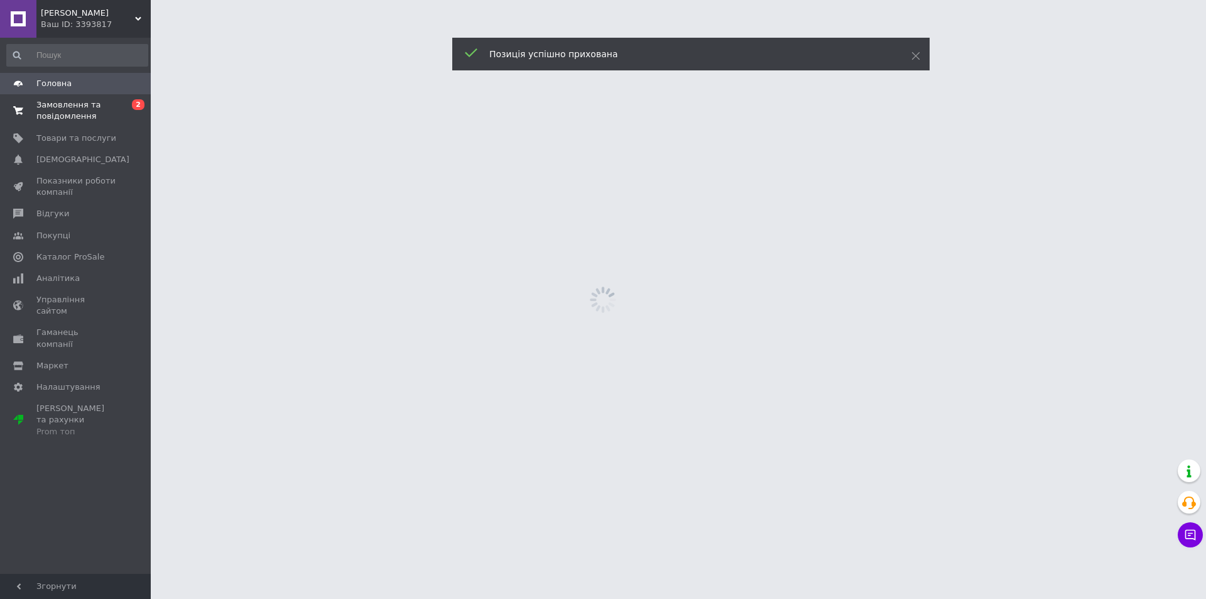
click at [53, 104] on span "Замовлення та повідомлення" at bounding box center [76, 110] width 80 height 23
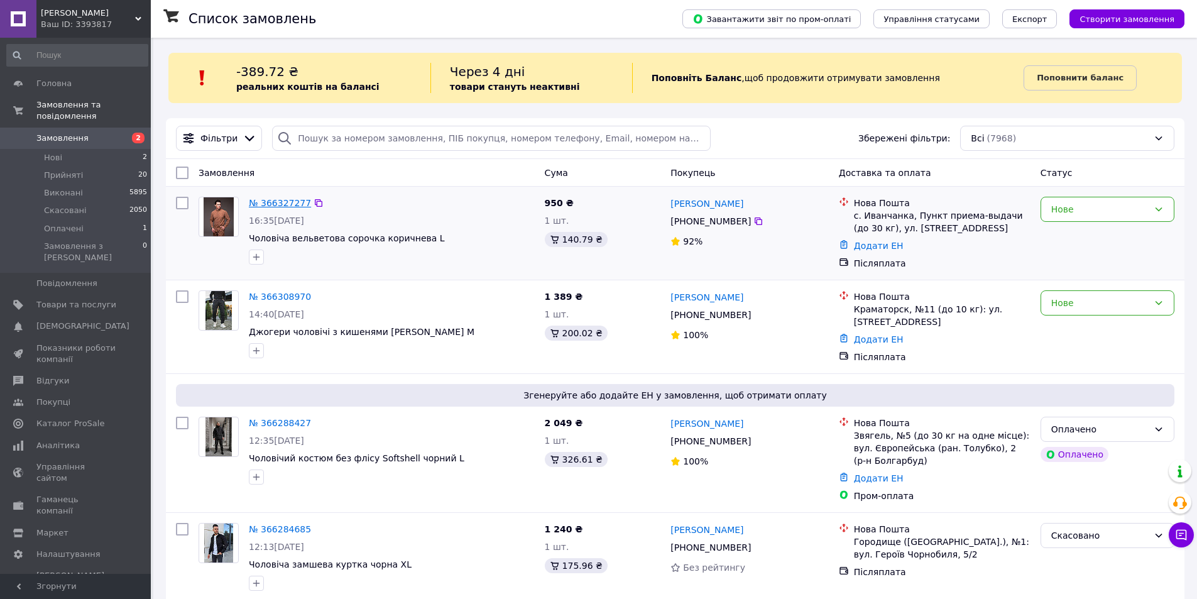
click at [271, 198] on link "№ 366327277" at bounding box center [280, 203] width 62 height 10
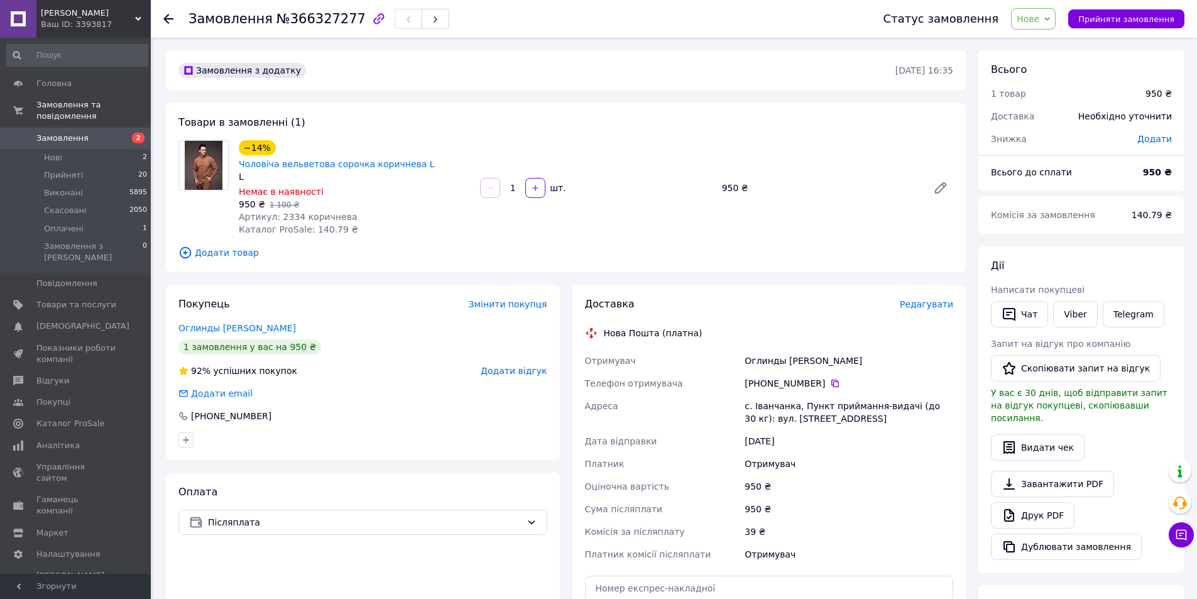
click at [336, 266] on div "Замовлення з додатку 12.10.2025 • 16:35 Товари в замовленні (1) −14% Чоловіча в…" at bounding box center [566, 460] width 812 height 821
click at [1054, 21] on span "Нове" at bounding box center [1033, 18] width 45 height 21
click at [1050, 77] on li "Скасовано" at bounding box center [1041, 81] width 58 height 19
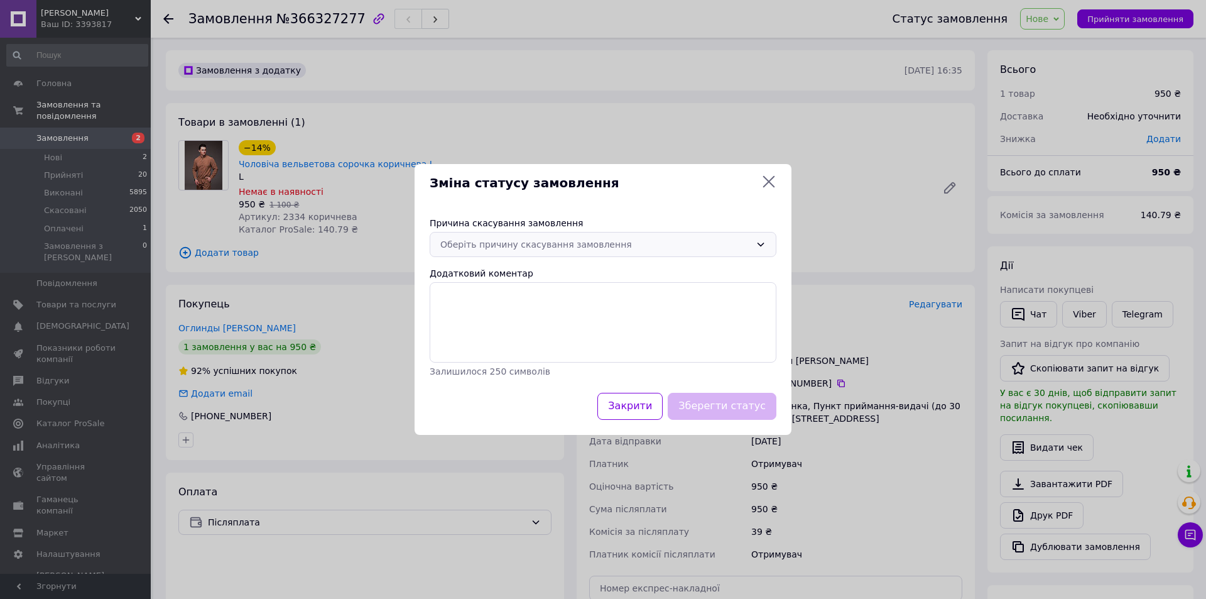
drag, startPoint x: 653, startPoint y: 244, endPoint x: 643, endPoint y: 256, distance: 16.1
click at [652, 244] on div "Оберіть причину скасування замовлення" at bounding box center [595, 245] width 310 height 14
click at [618, 292] on li "Немає різновиду товару" at bounding box center [603, 294] width 346 height 23
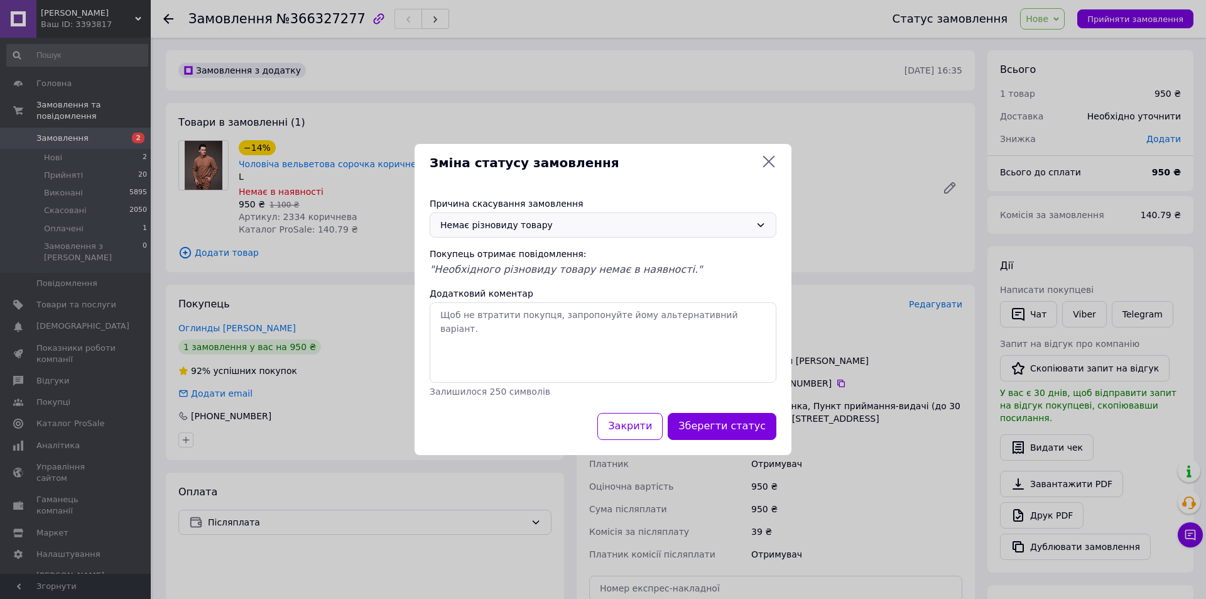
click at [584, 229] on div "Немає різновиду товару" at bounding box center [595, 225] width 310 height 14
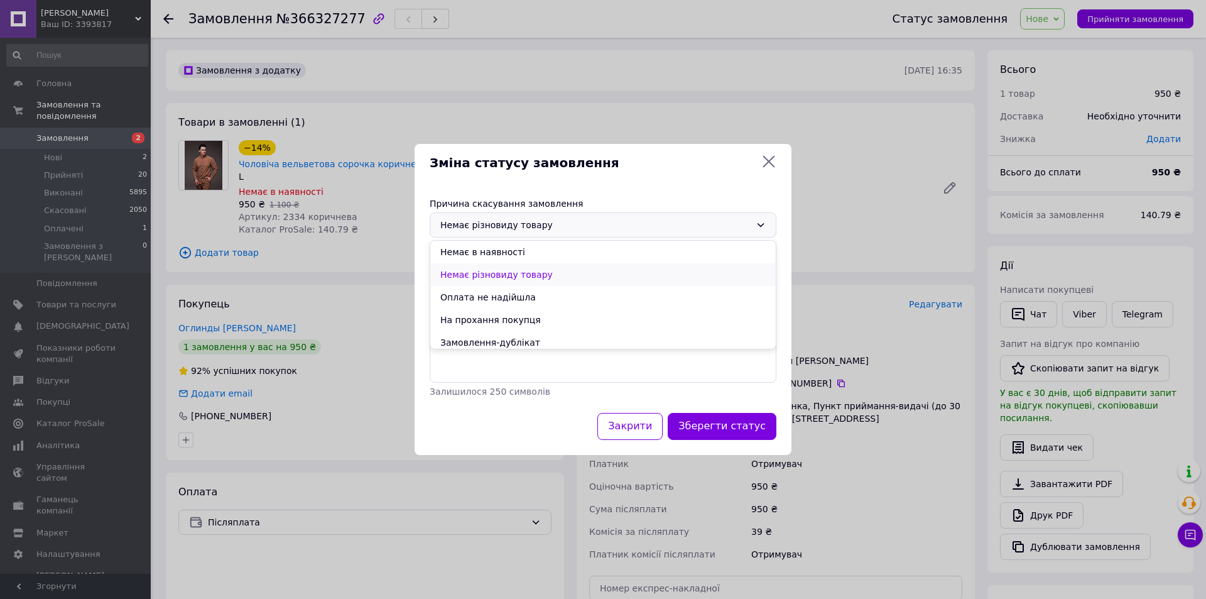
scroll to position [23, 0]
click at [564, 261] on li "Немає різновиду товару" at bounding box center [603, 252] width 346 height 23
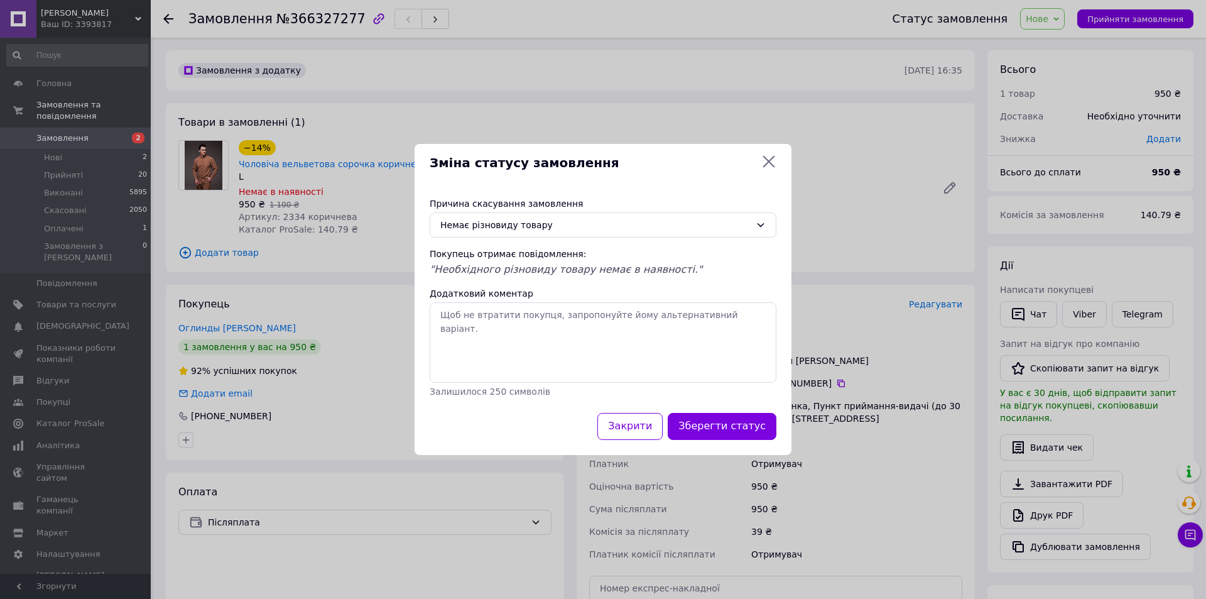
drag, startPoint x: 571, startPoint y: 226, endPoint x: 566, endPoint y: 239, distance: 14.1
click at [571, 226] on div "Немає різновиду товару" at bounding box center [595, 225] width 310 height 14
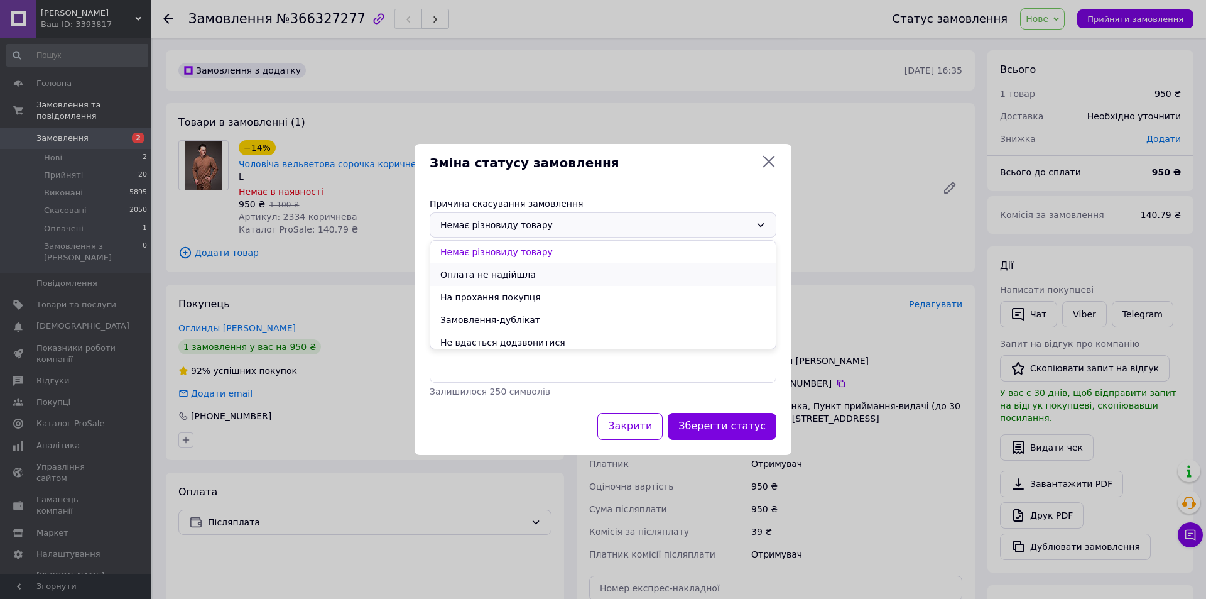
click at [549, 278] on li "Оплата не надійшла" at bounding box center [603, 274] width 346 height 23
click at [545, 230] on div "Оплата не надійшла" at bounding box center [595, 225] width 310 height 14
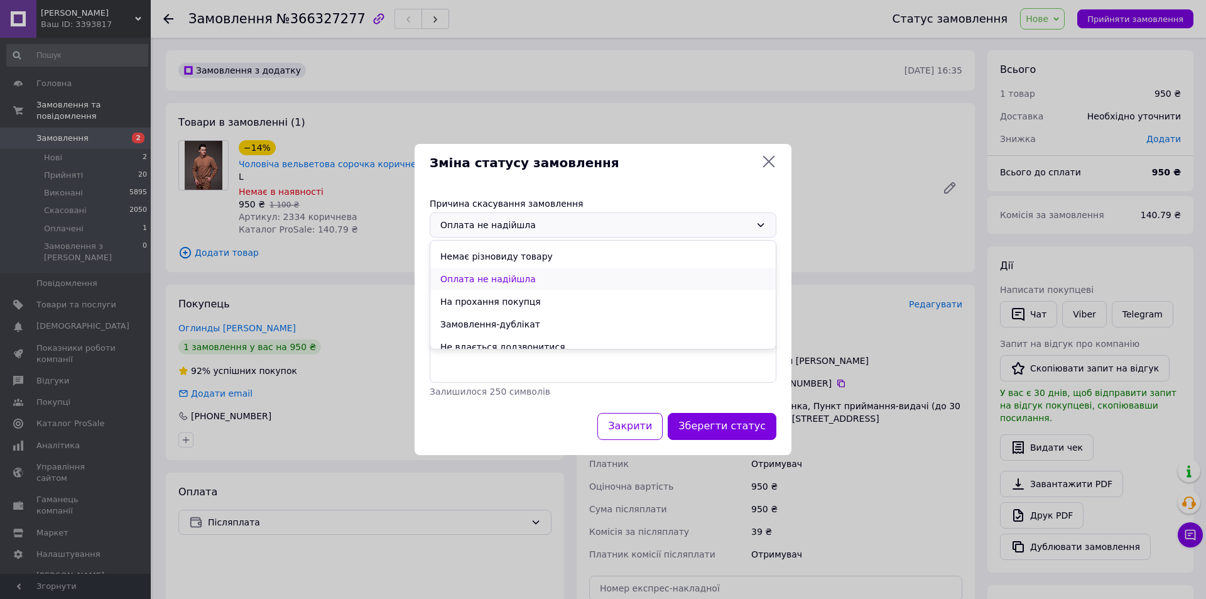
scroll to position [0, 0]
click at [567, 248] on li "Немає в наявності" at bounding box center [603, 252] width 346 height 23
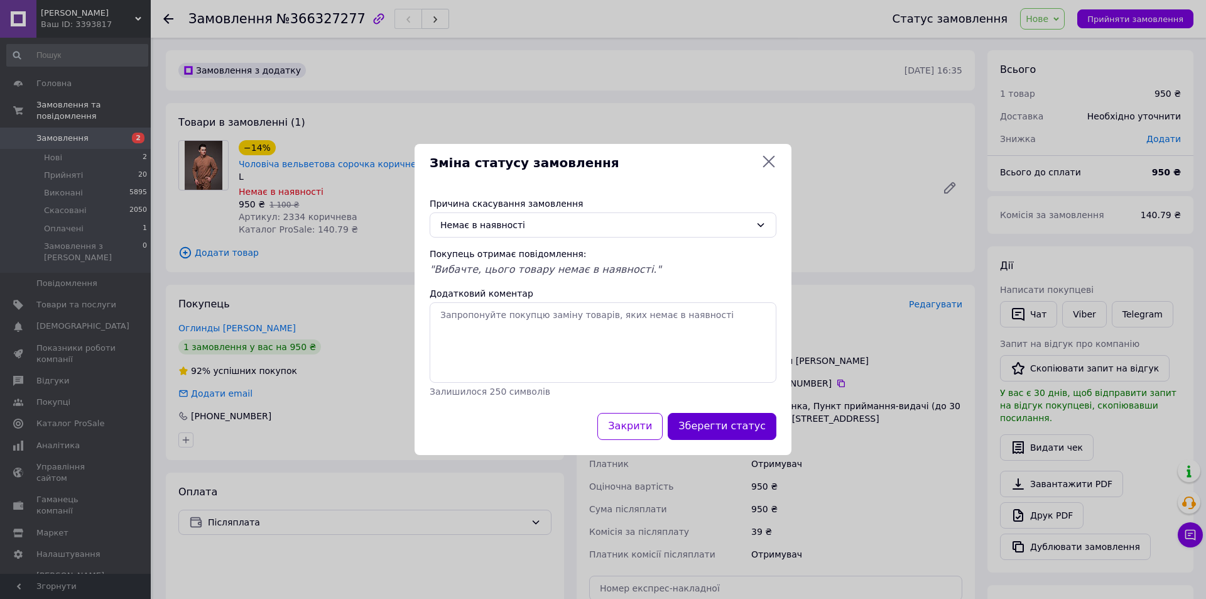
click at [738, 433] on button "Зберегти статус" at bounding box center [722, 426] width 109 height 27
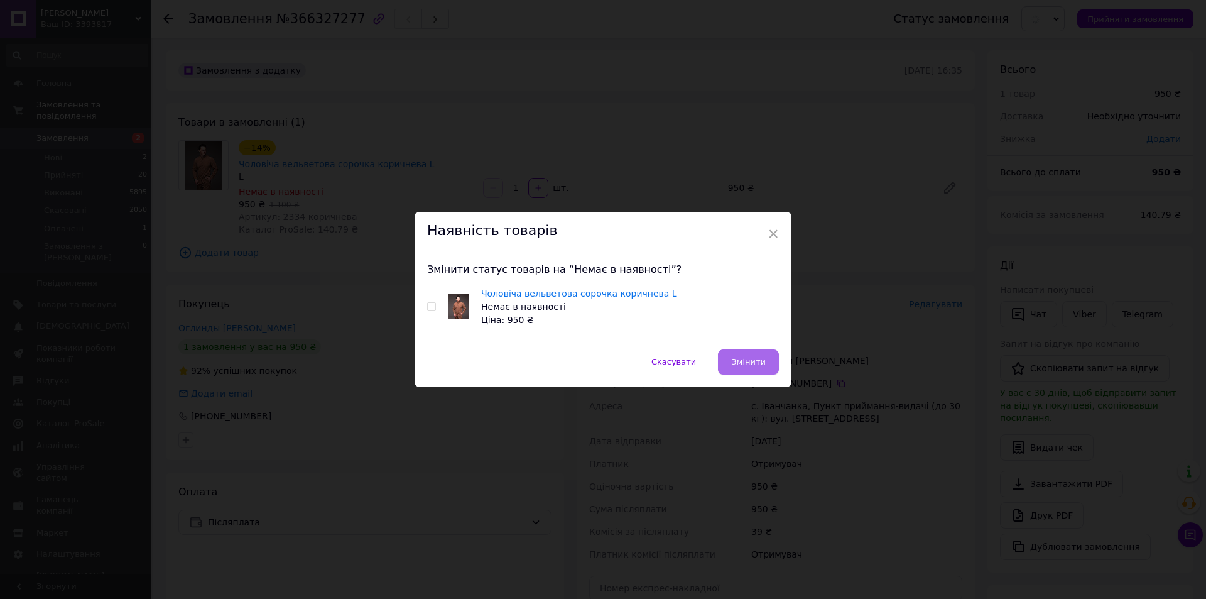
click at [759, 363] on span "Змінити" at bounding box center [748, 361] width 35 height 9
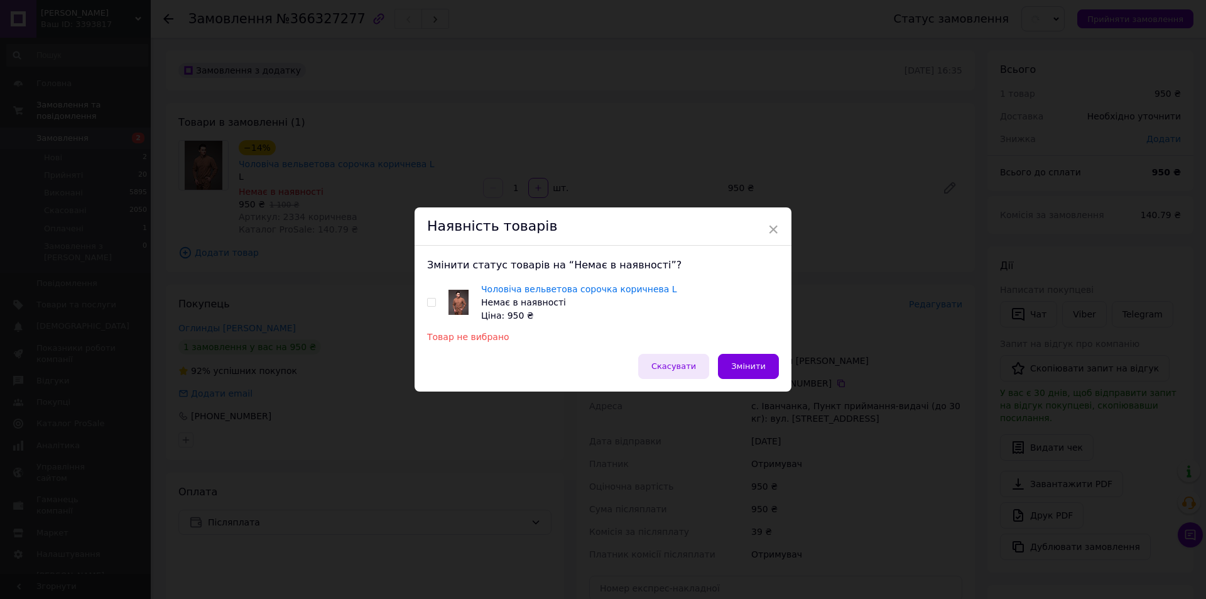
click at [685, 363] on span "Скасувати" at bounding box center [674, 365] width 45 height 9
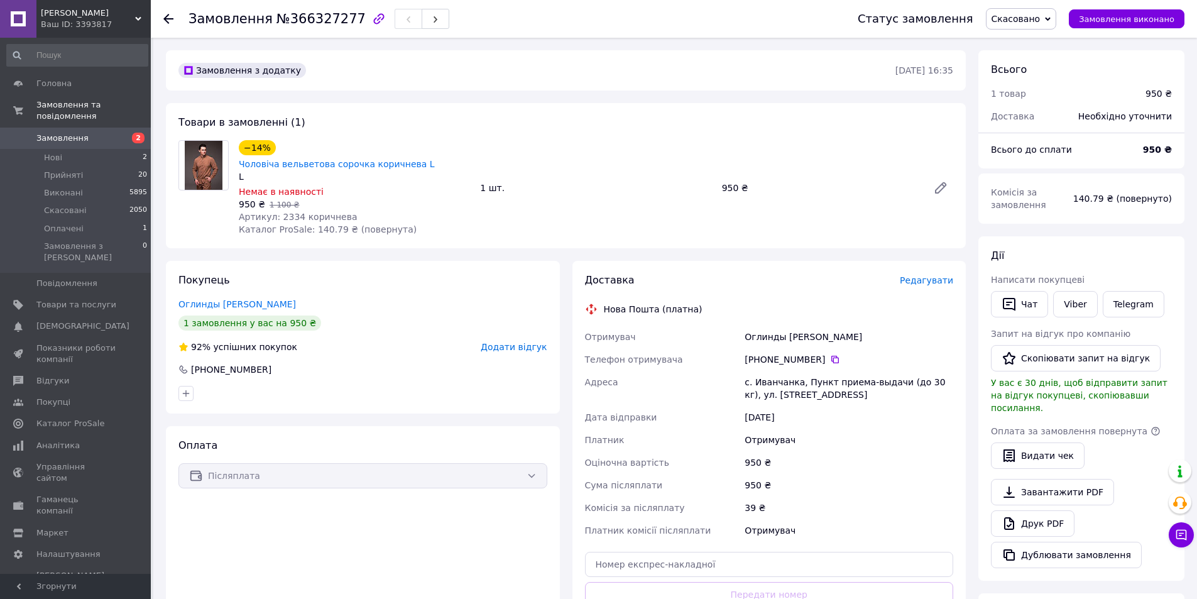
click at [80, 133] on span "Замовлення" at bounding box center [62, 138] width 52 height 11
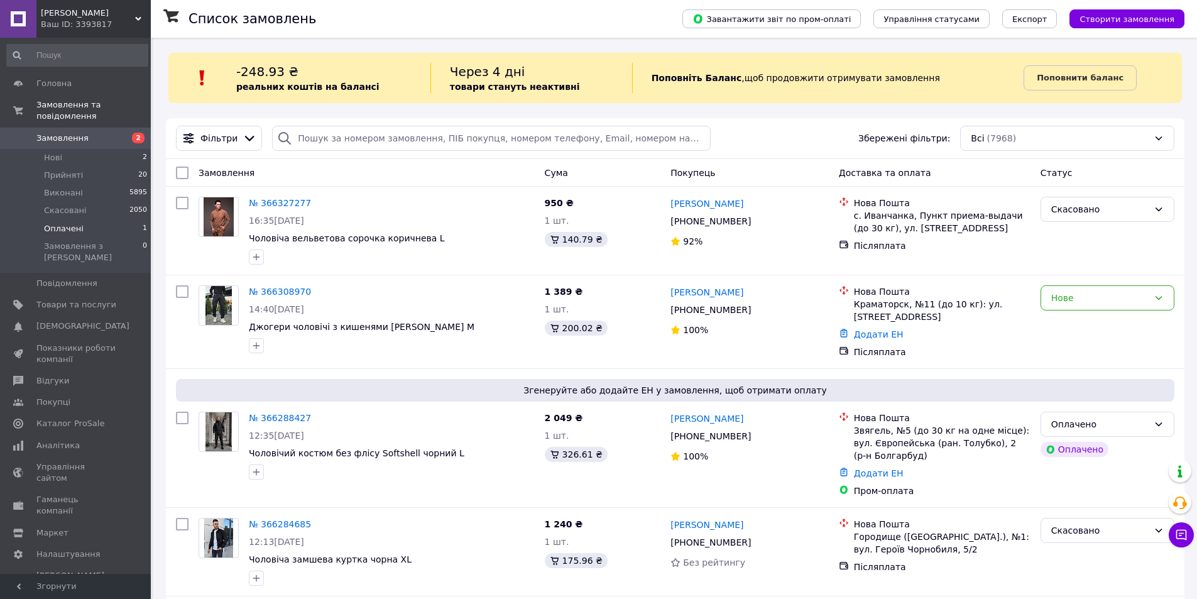
click at [105, 220] on li "Оплачені 1" at bounding box center [77, 229] width 155 height 18
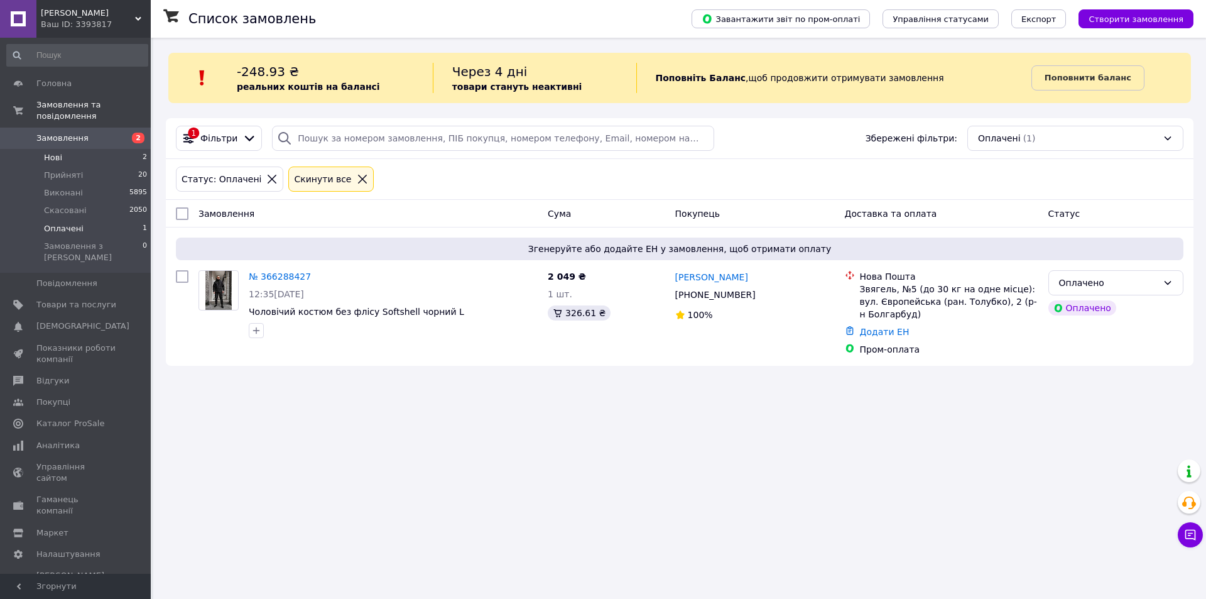
click at [60, 152] on span "Нові" at bounding box center [53, 157] width 18 height 11
